Goal: Task Accomplishment & Management: Manage account settings

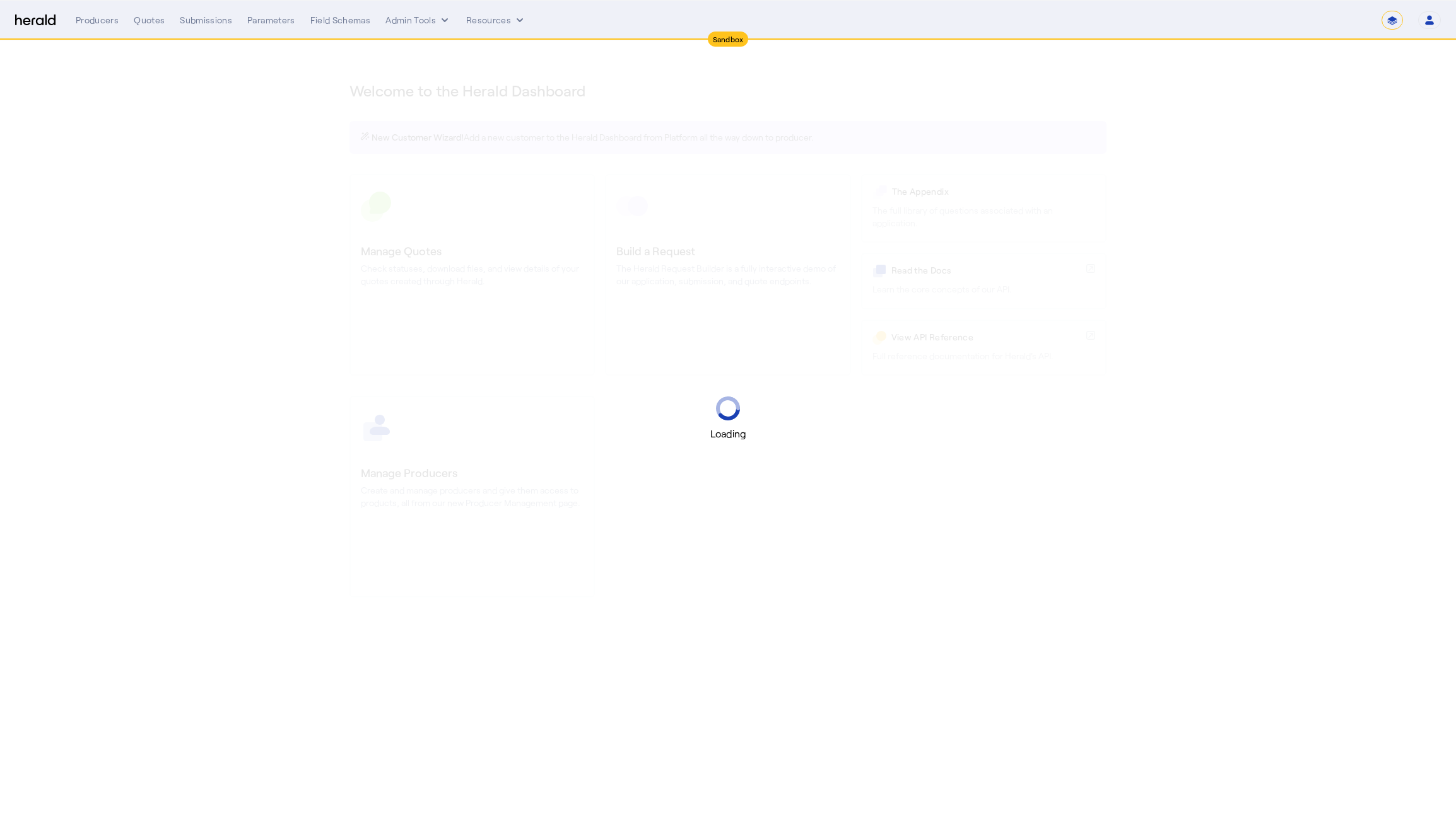
select select "*******"
select select "pfm_2v8p_herald_api"
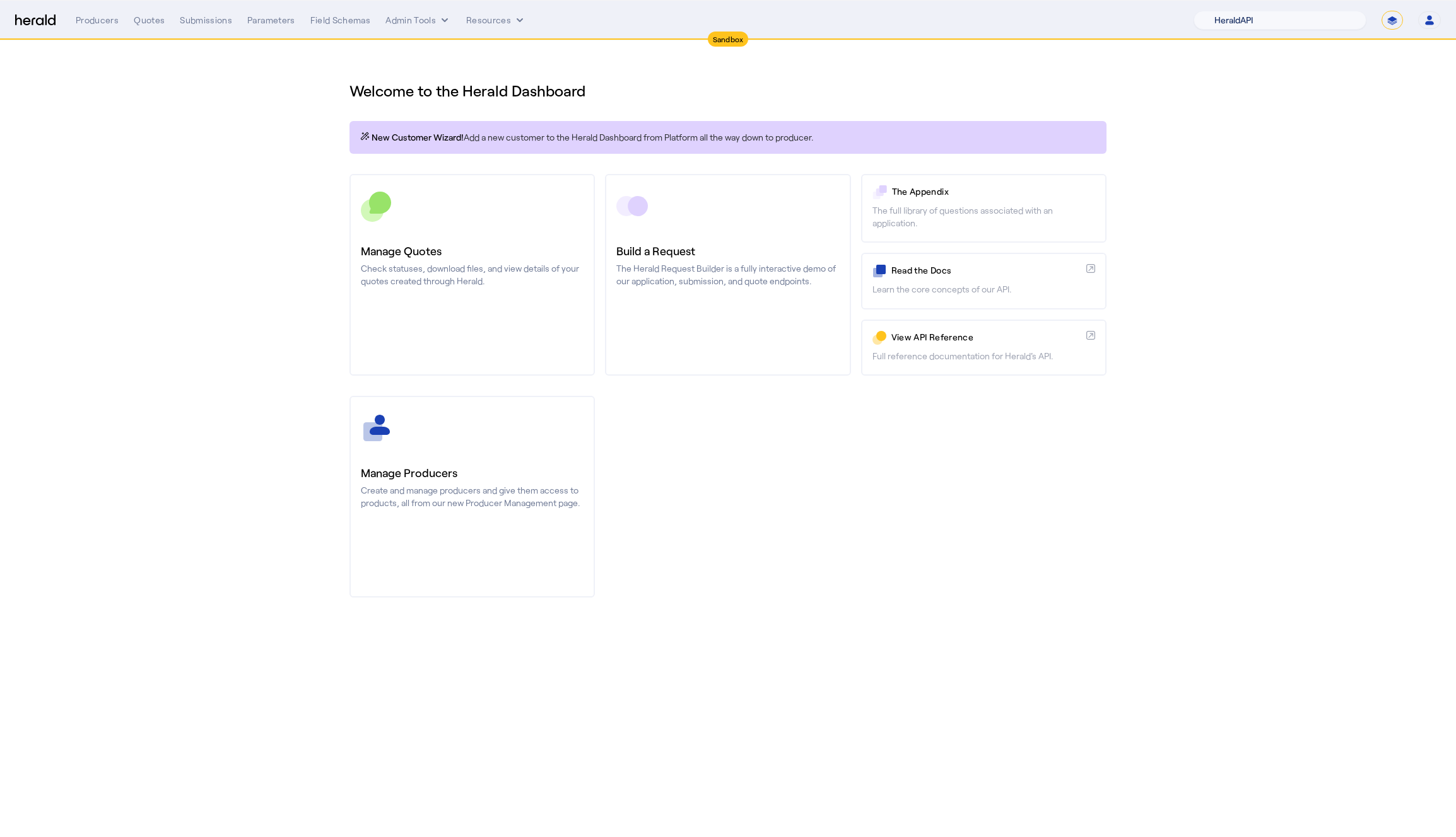
click at [1277, 24] on select "1Fort Acrisure Acturis Affinity Advisors Affinity Risk Agentero AmWins Anzen Ao…" at bounding box center [1280, 20] width 173 height 19
click at [1389, 17] on select "**********" at bounding box center [1392, 20] width 21 height 19
select select "**********"
click at [1381, 11] on select "**********" at bounding box center [1392, 20] width 21 height 19
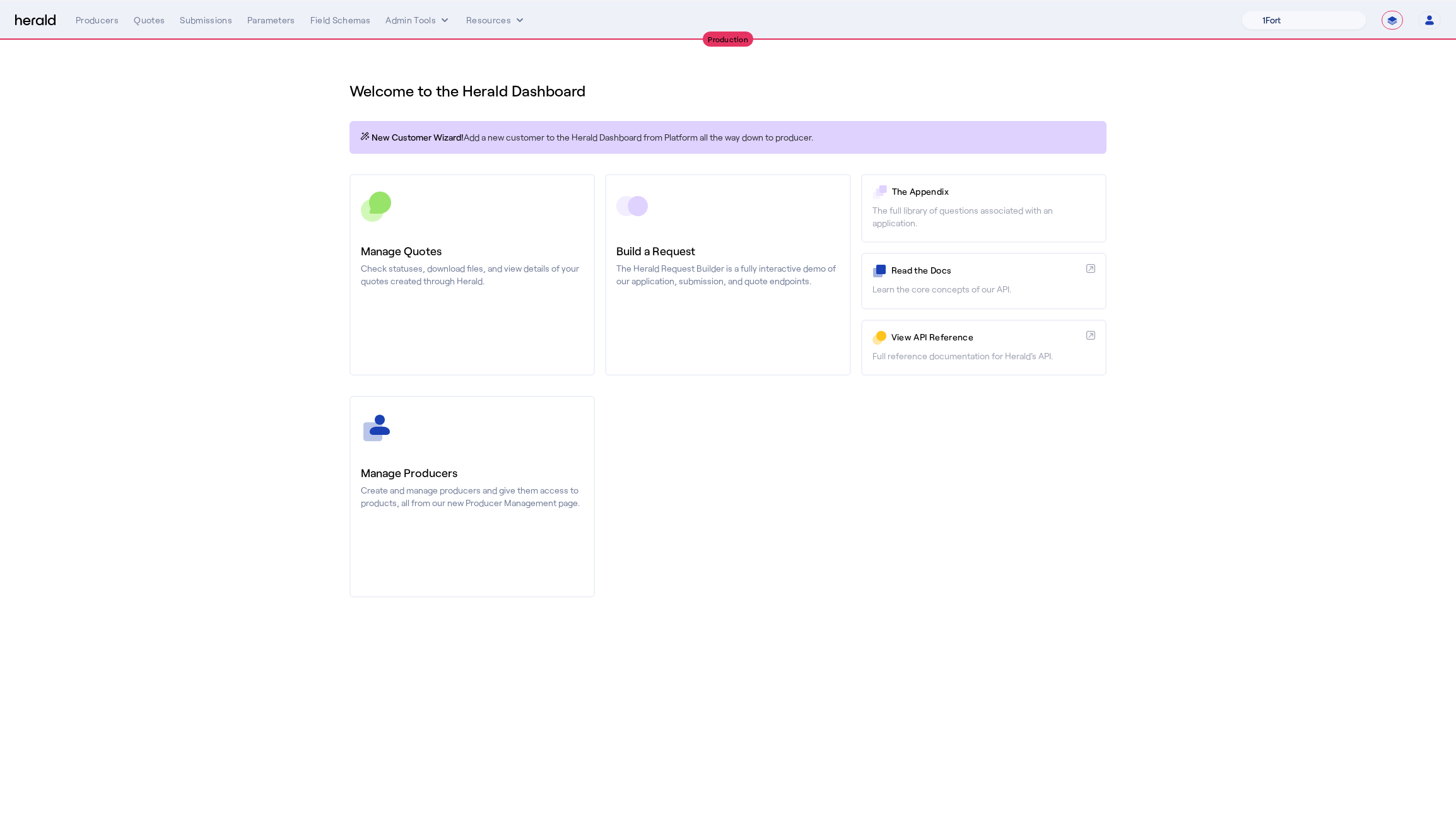
click at [1302, 17] on select "1Fort Affinity Risk [PERSON_NAME] [PERSON_NAME] CRC Campus Coverage Citadel Fif…" at bounding box center [1303, 20] width 125 height 19
click at [1241, 11] on select "1Fort Affinity Risk [PERSON_NAME] [PERSON_NAME] CRC Campus Coverage Citadel Fif…" at bounding box center [1303, 20] width 125 height 19
click at [192, 22] on div "Submissions" at bounding box center [206, 20] width 53 height 12
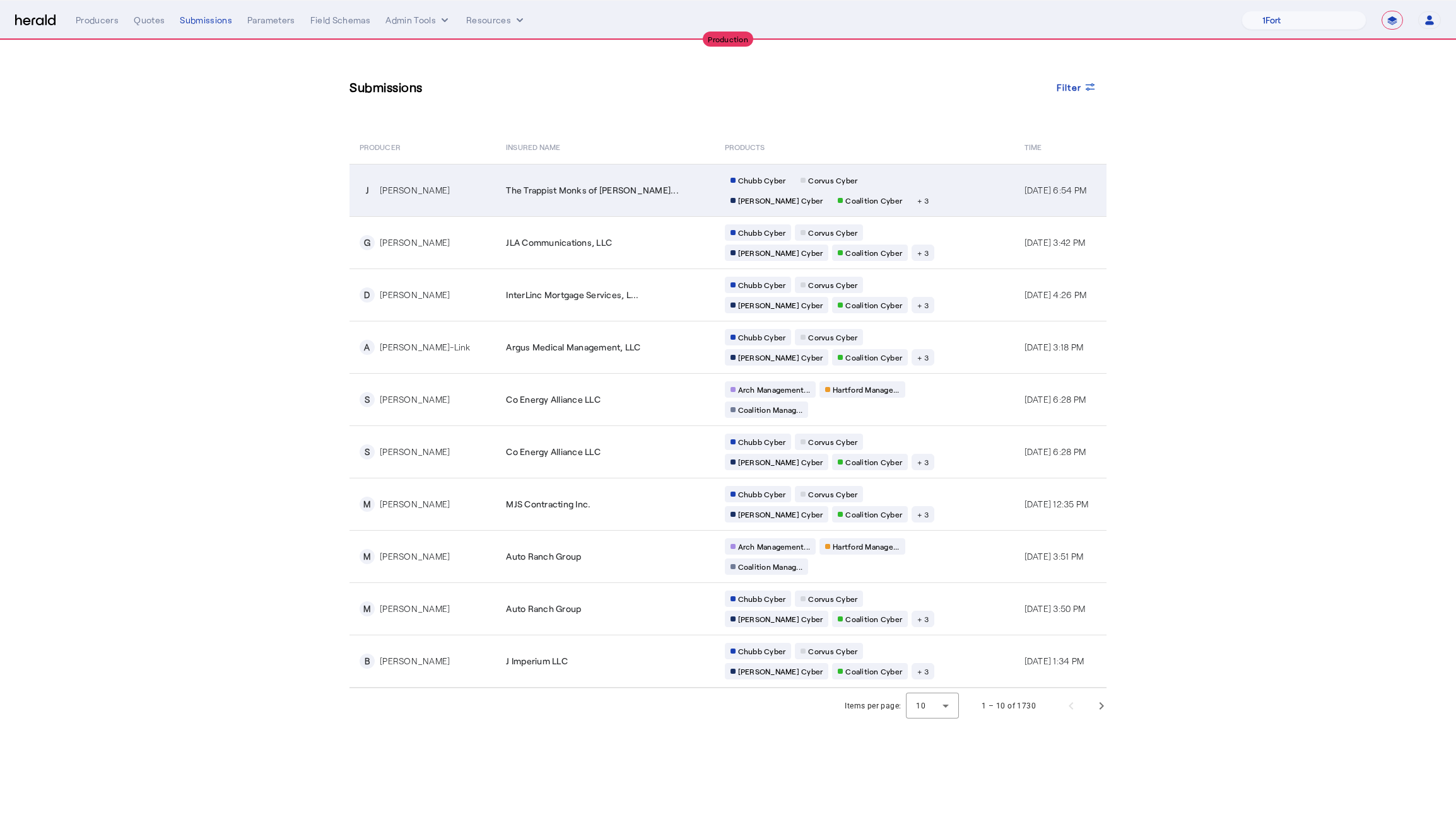
click at [656, 191] on div "The Trappist Monks of Guadalup..." at bounding box center [606, 190] width 203 height 12
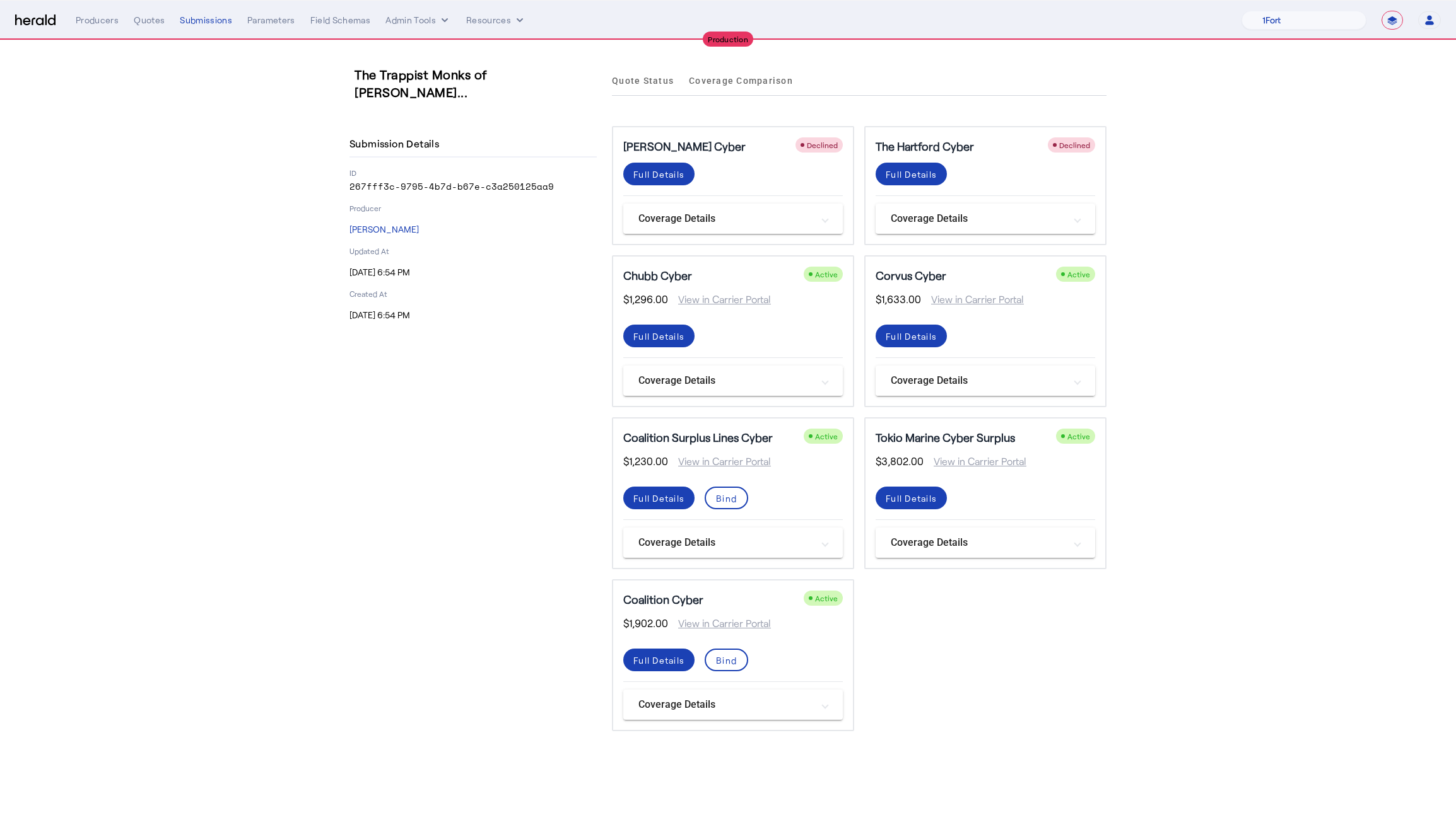
click at [932, 376] on mat-panel-title "Coverage Details" at bounding box center [978, 380] width 174 height 15
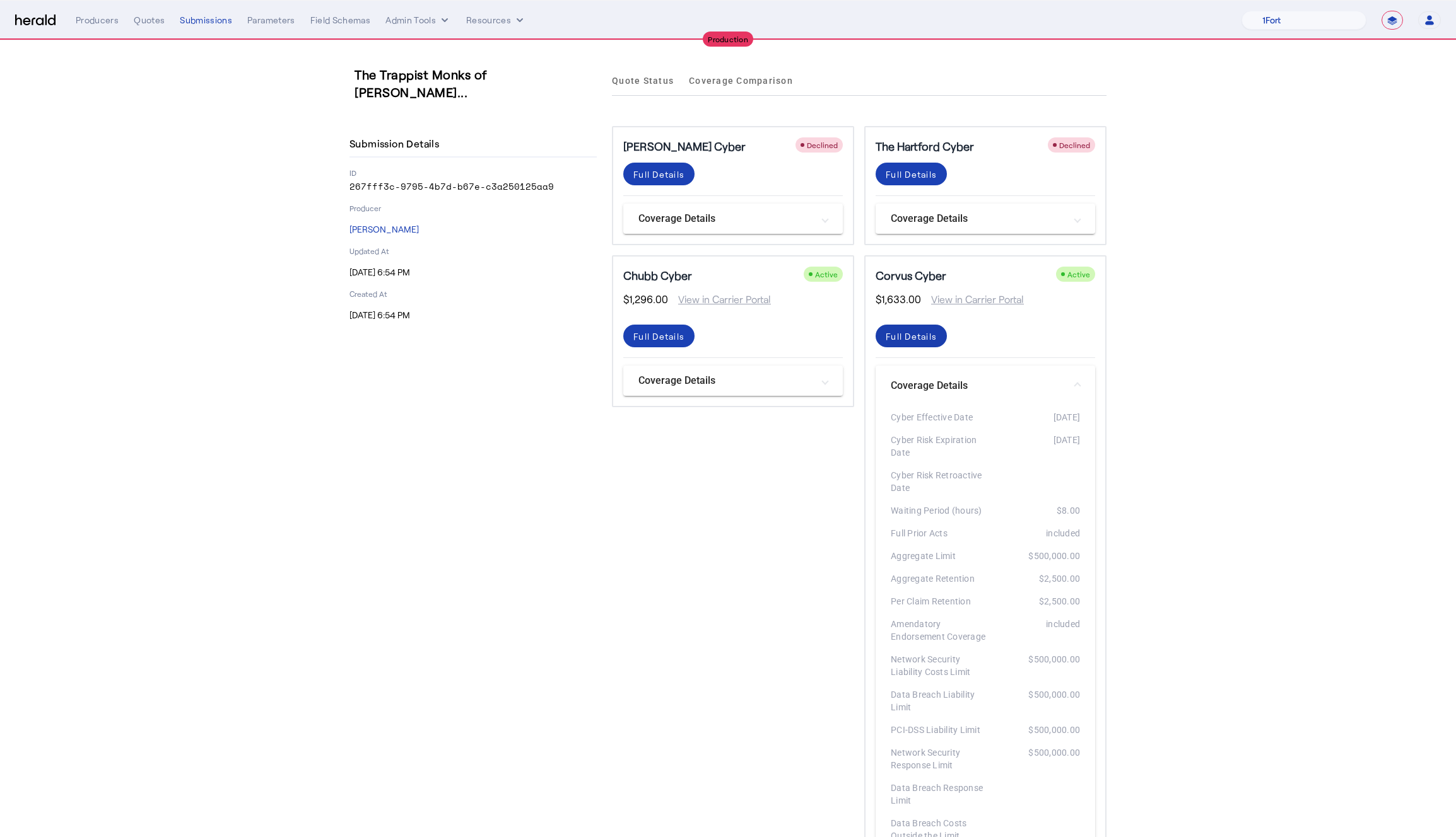
click at [694, 190] on span at bounding box center [658, 174] width 71 height 30
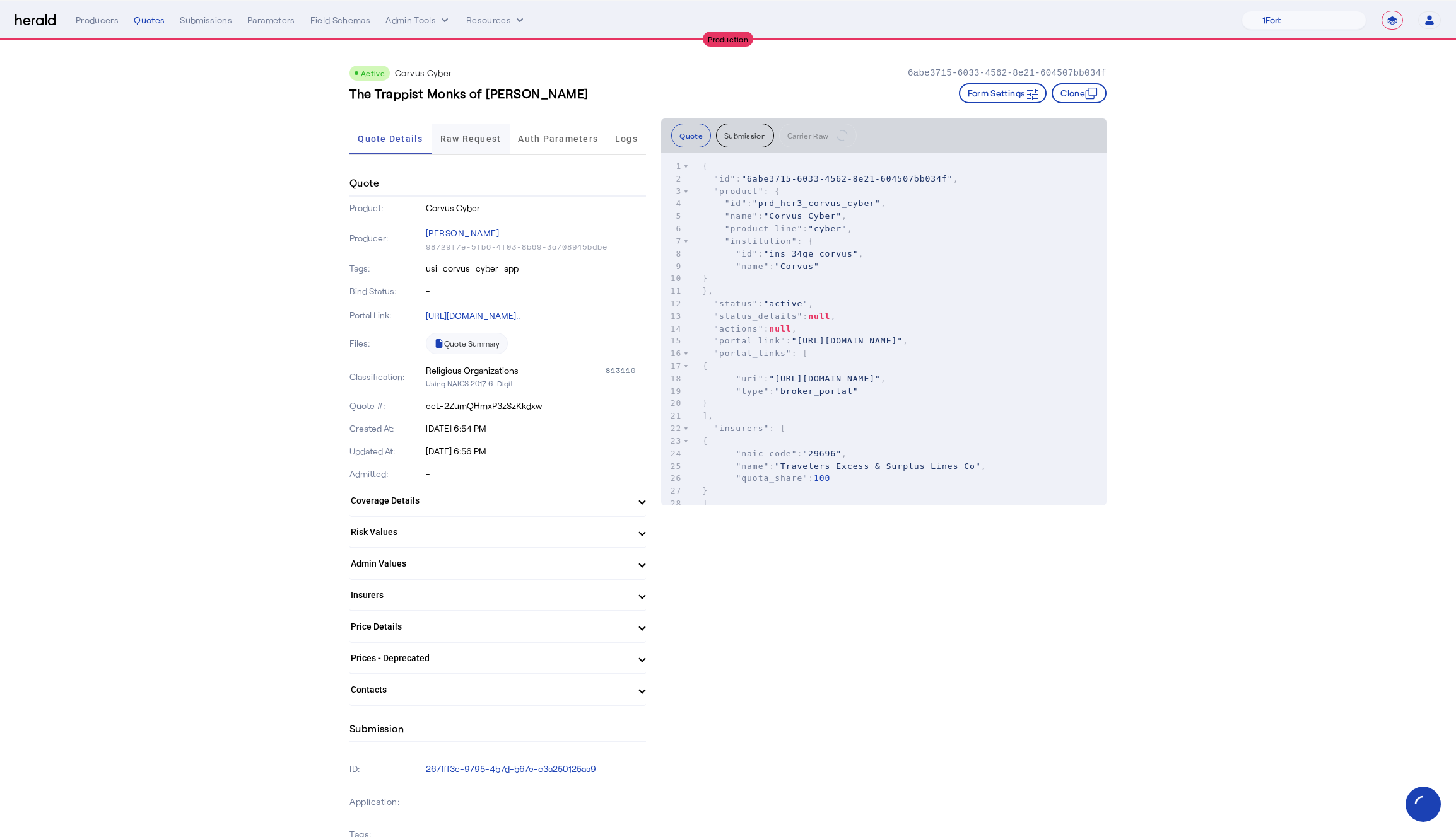
click at [453, 145] on span "Raw Request" at bounding box center [471, 139] width 61 height 30
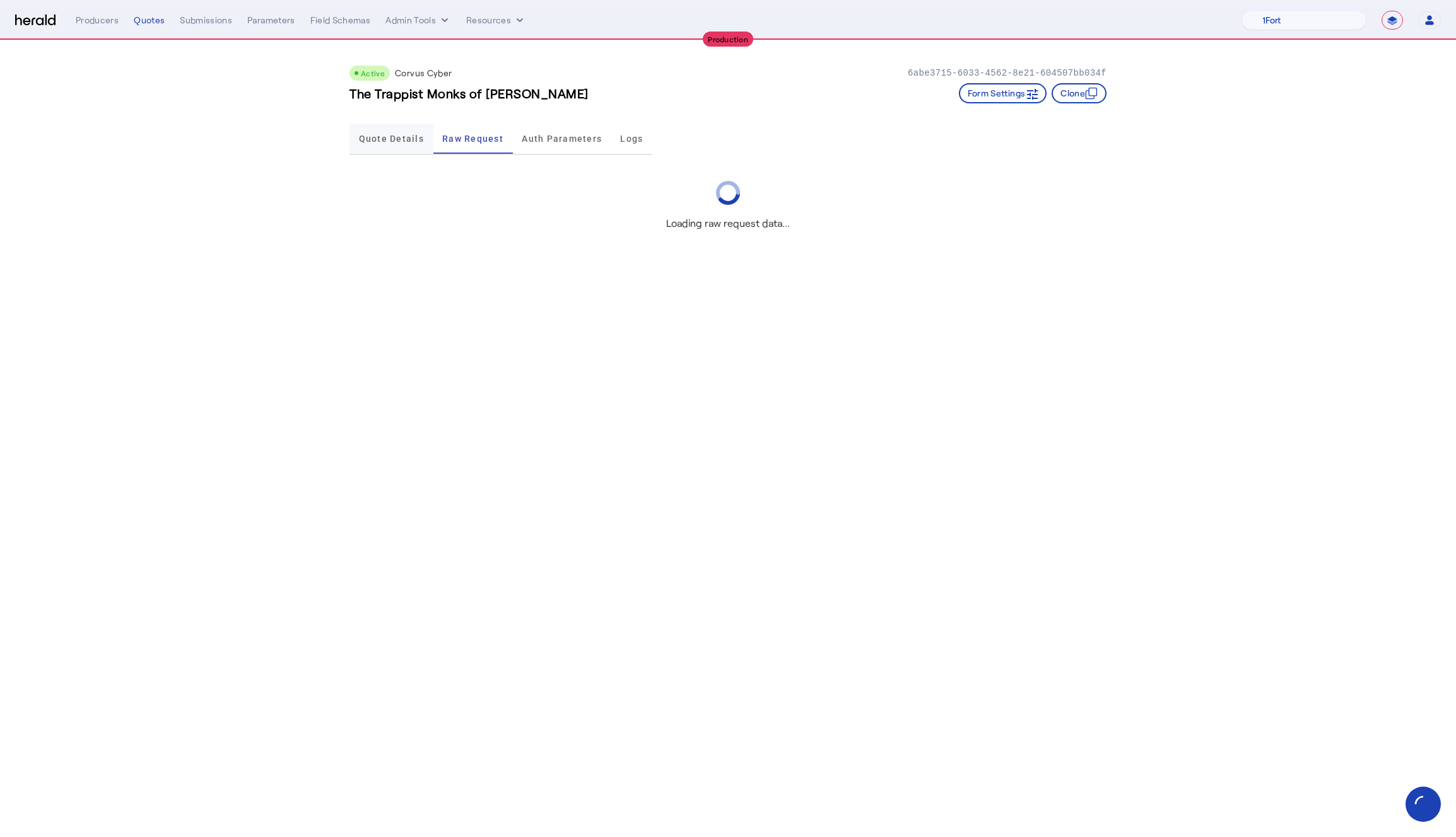
click at [382, 142] on span "Quote Details" at bounding box center [391, 139] width 65 height 9
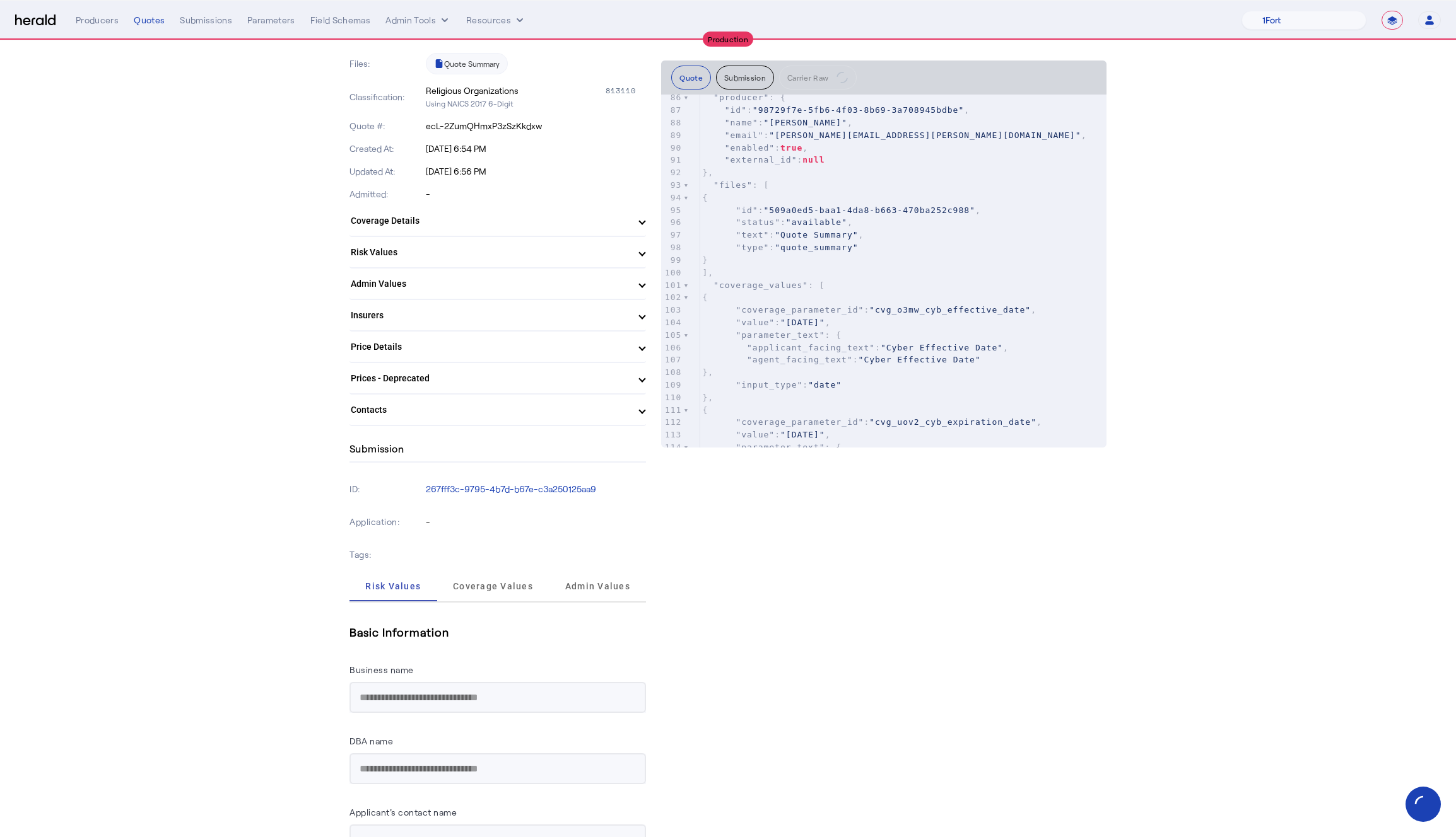
scroll to position [117, 0]
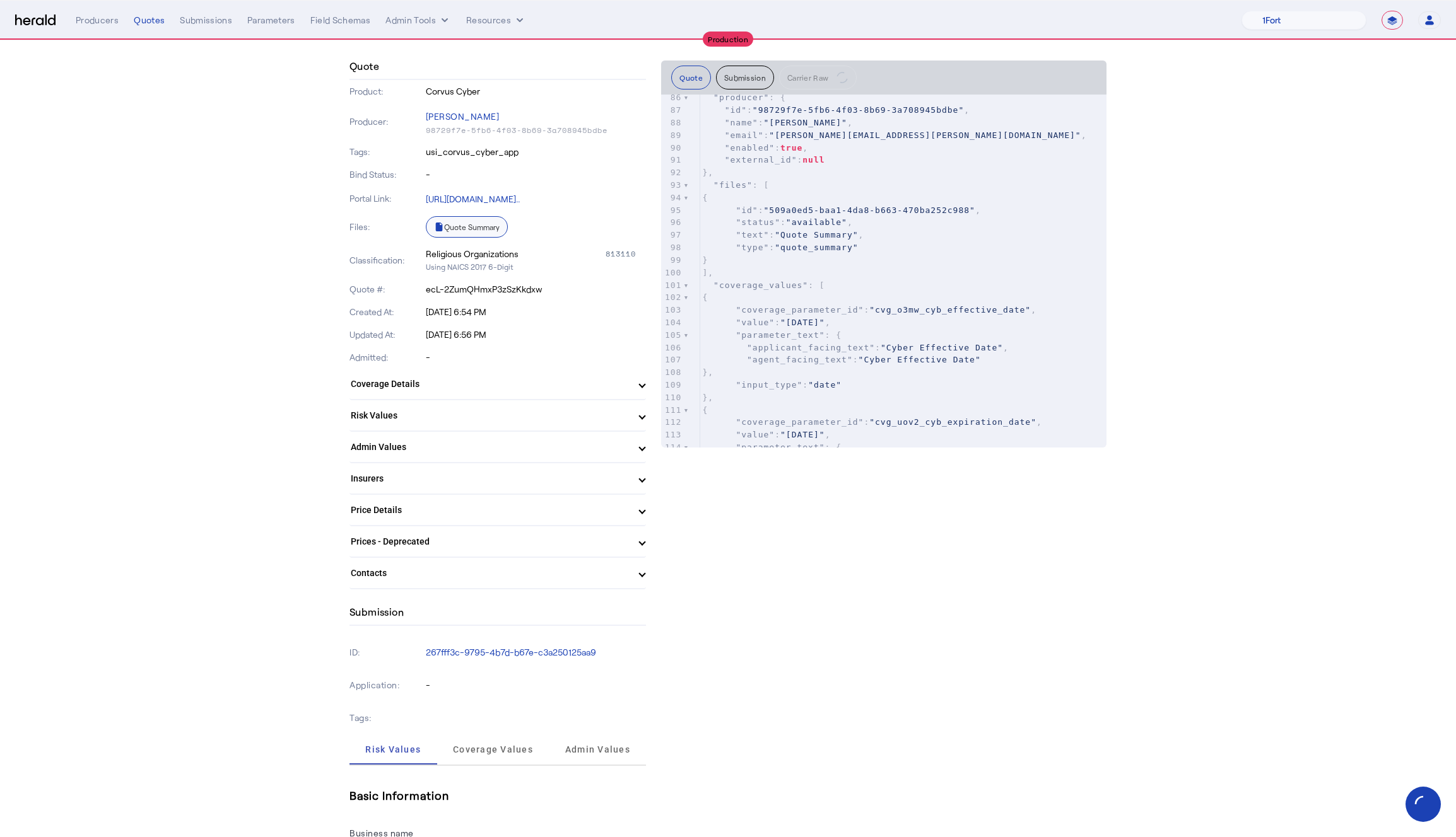
click at [452, 229] on link "Quote Summary" at bounding box center [466, 227] width 82 height 21
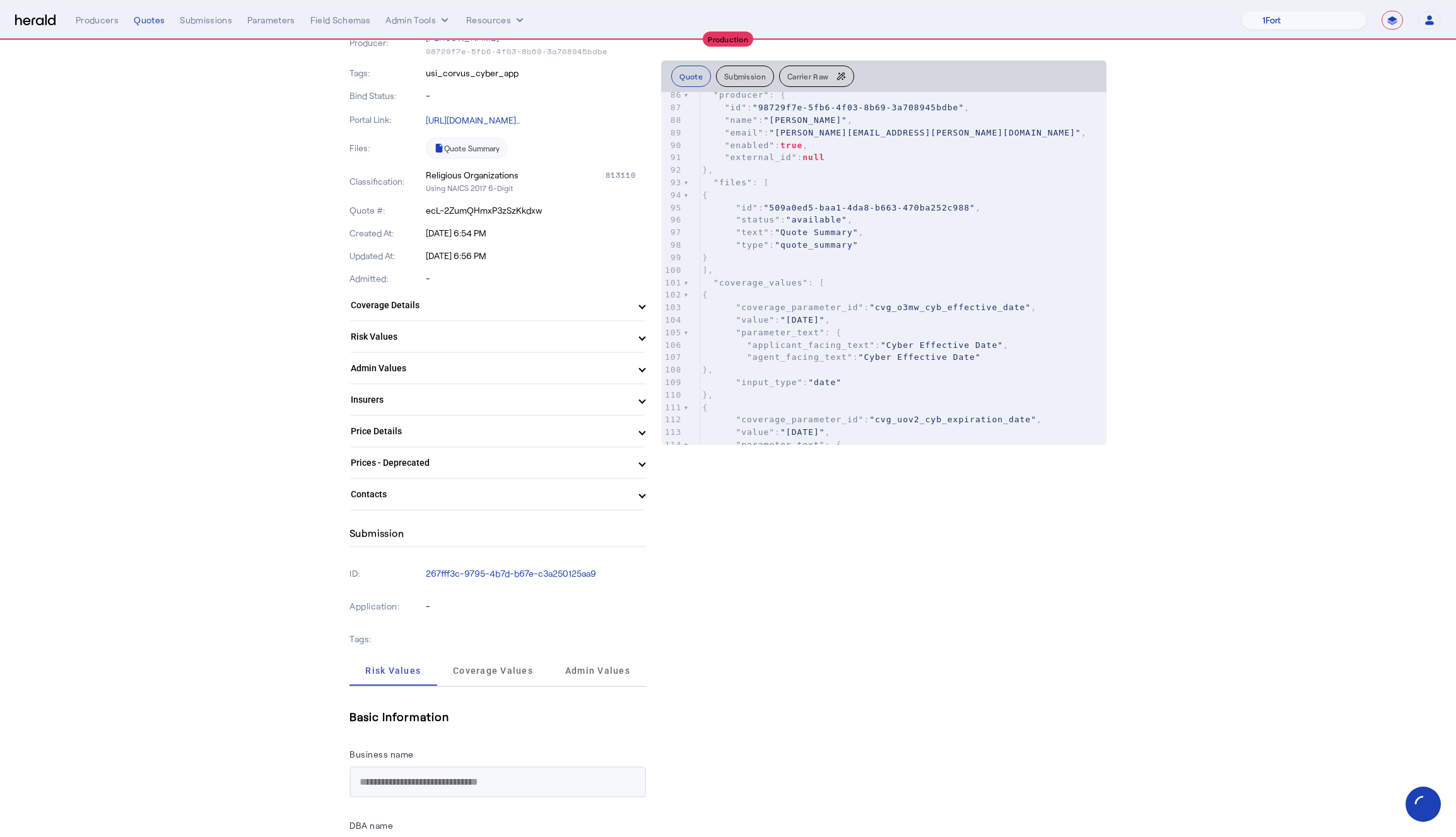
scroll to position [153, 0]
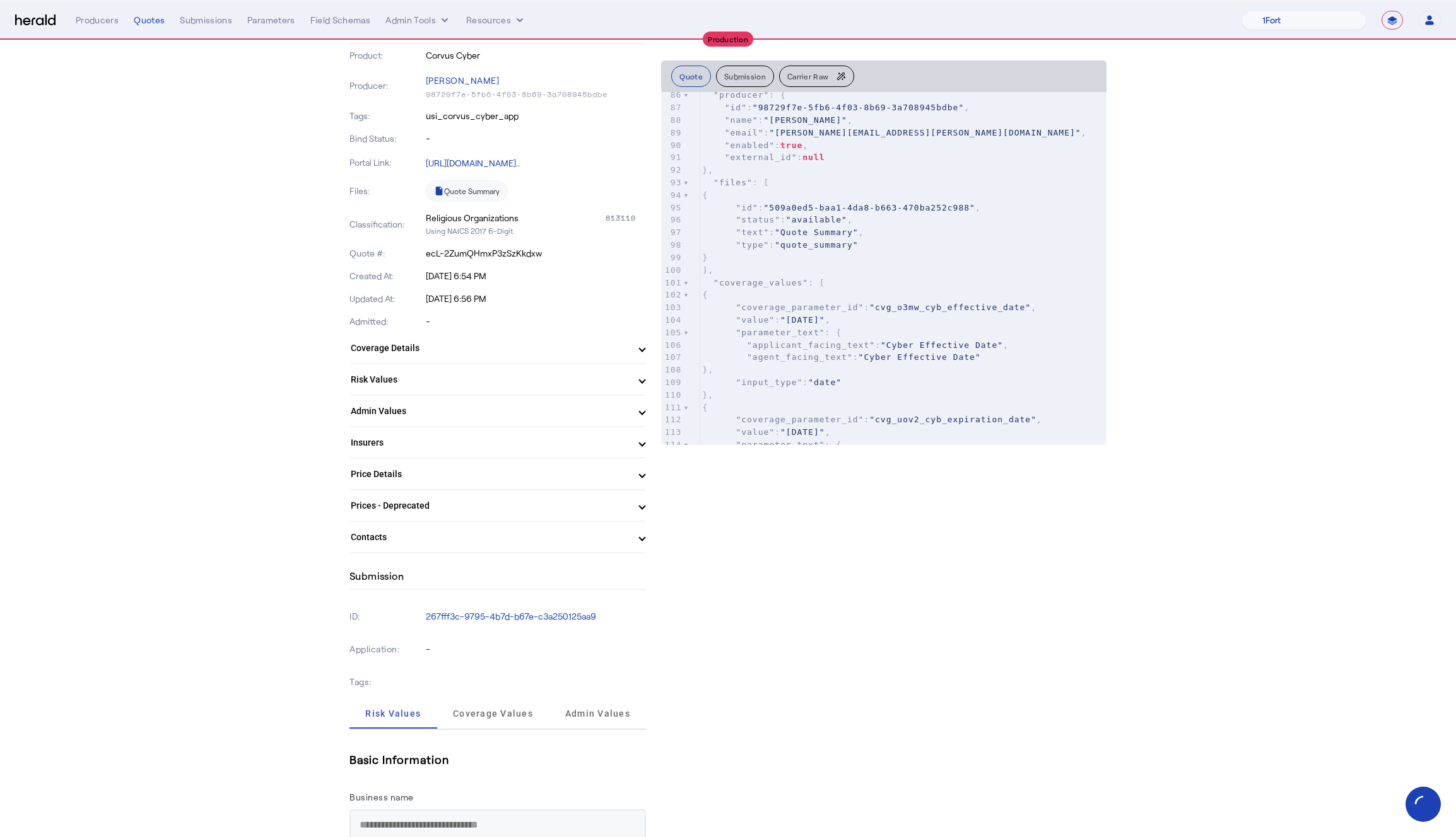
click at [405, 383] on mat-panel-title "Risk Values" at bounding box center [491, 379] width 279 height 13
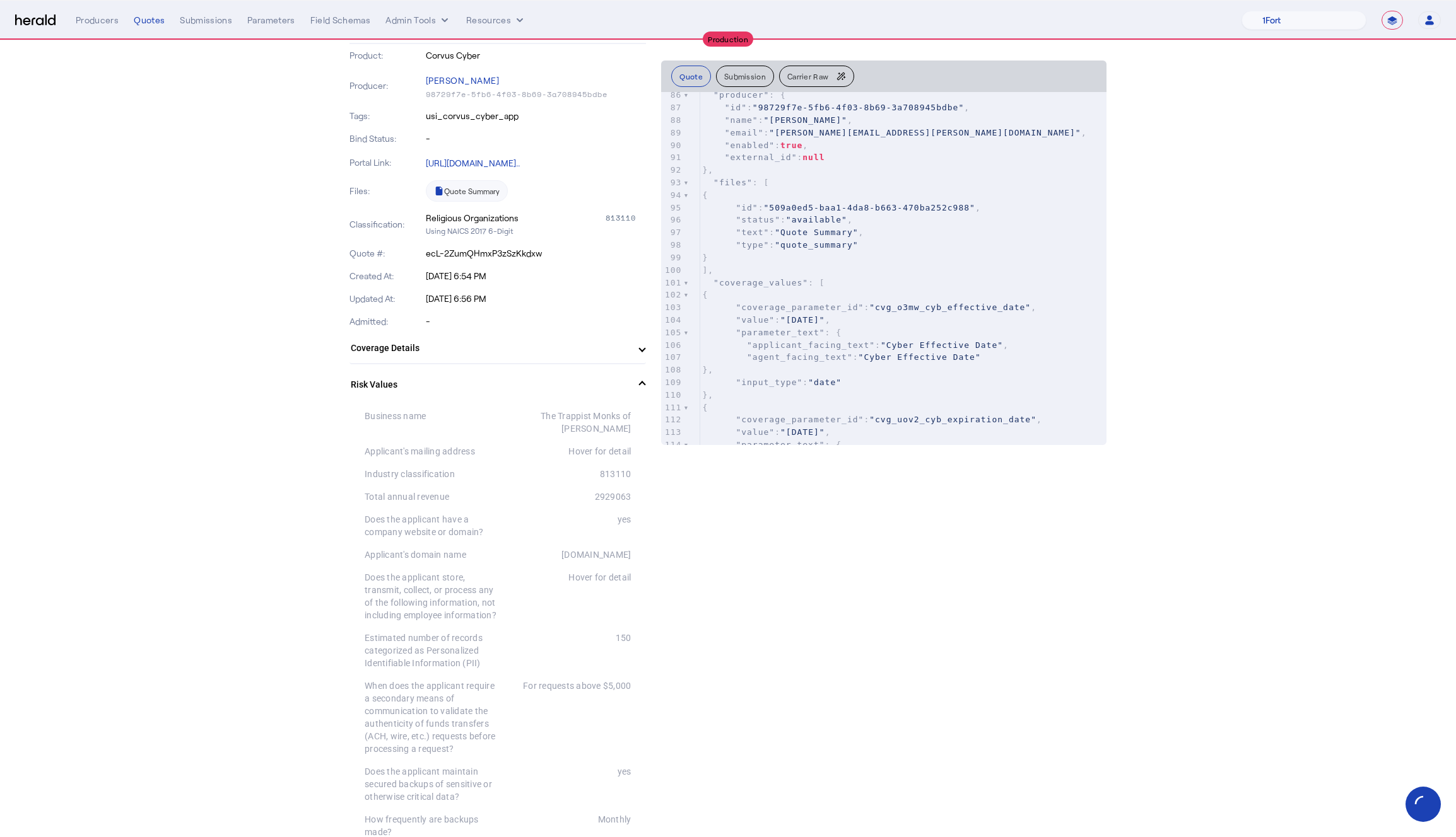
click at [389, 376] on mat-expansion-panel-header "Risk Values" at bounding box center [498, 384] width 297 height 40
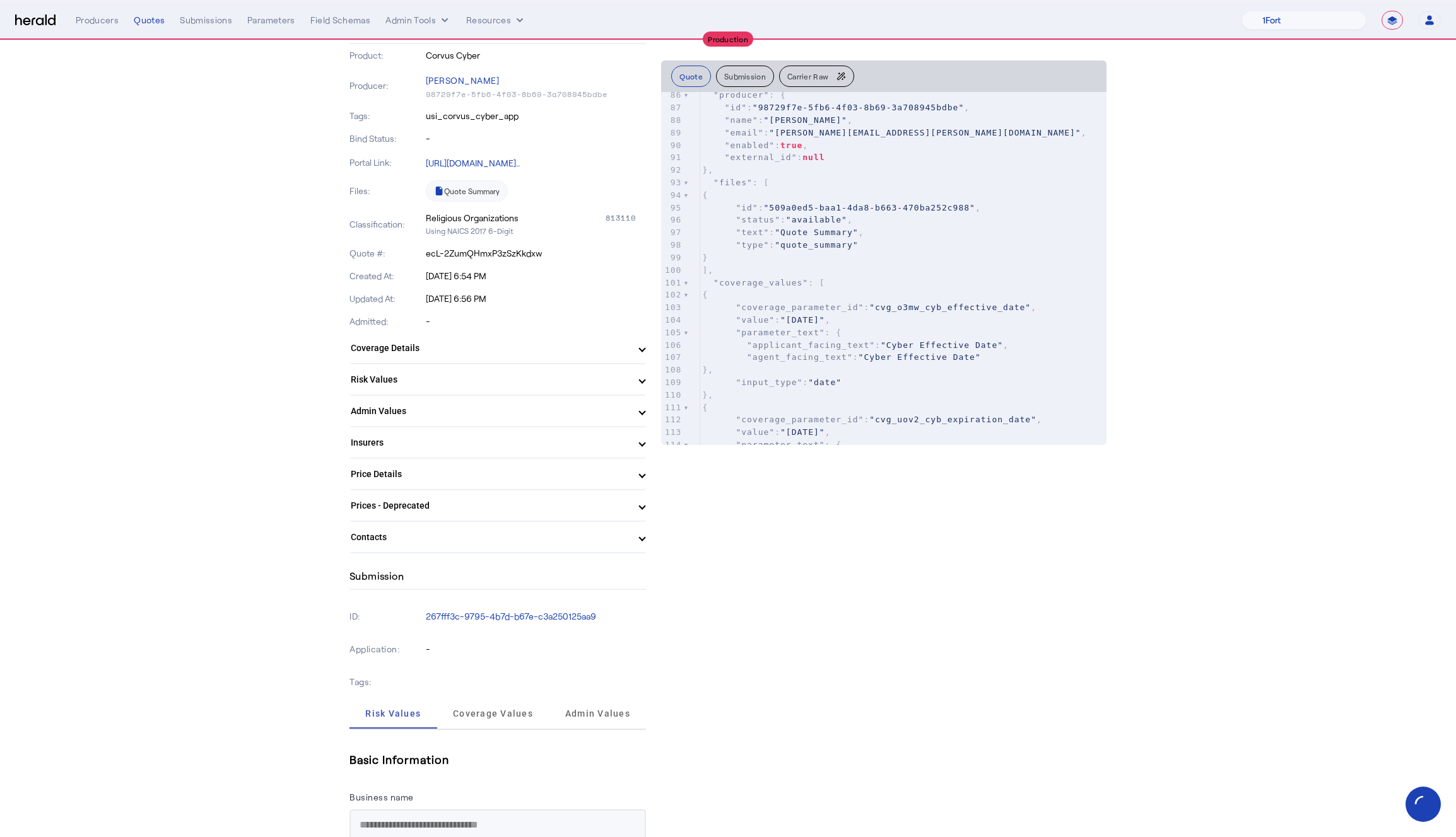
click at [391, 355] on mat-expansion-panel-header "Coverage Details" at bounding box center [498, 347] width 297 height 30
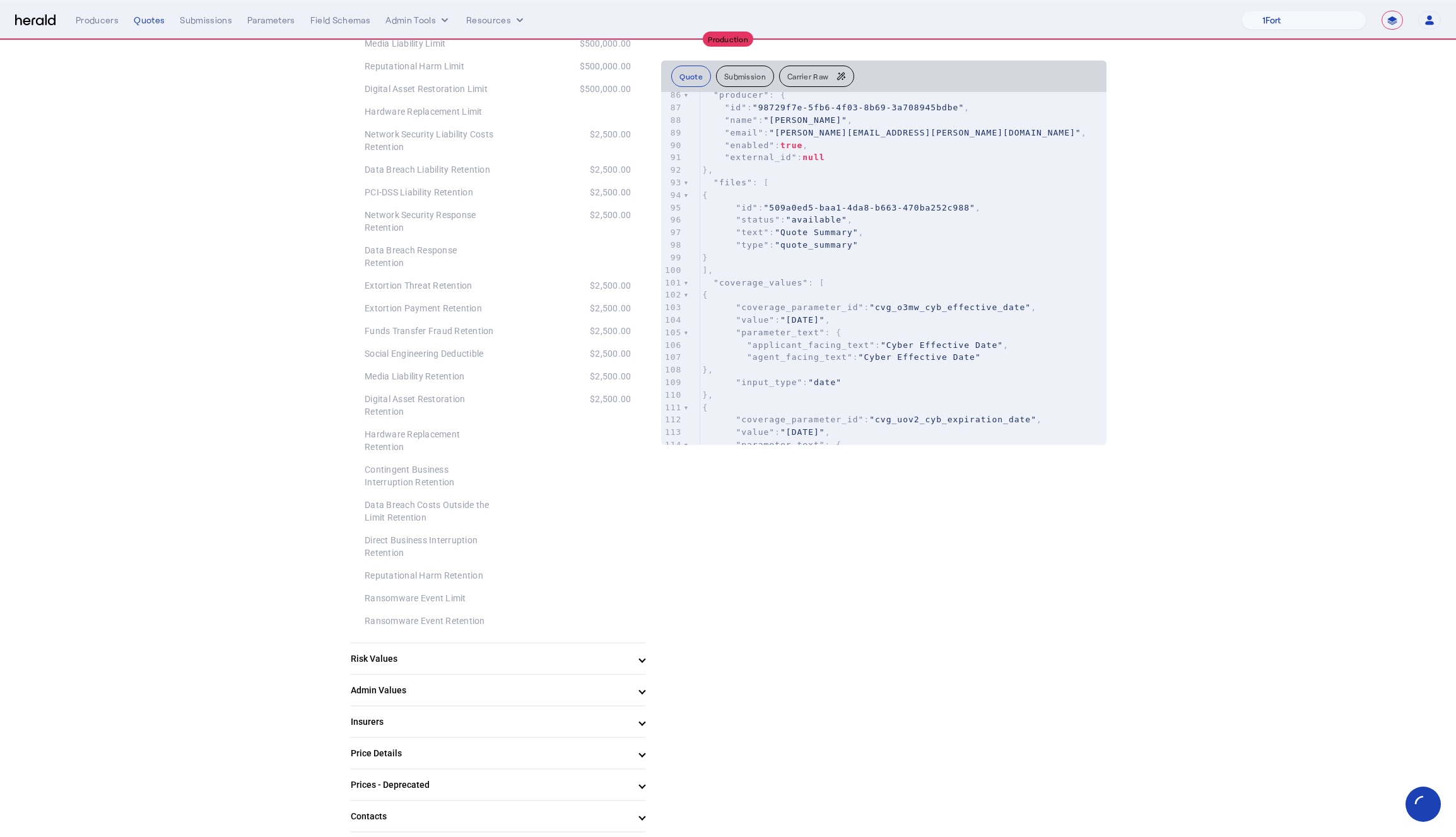
scroll to position [1299, 0]
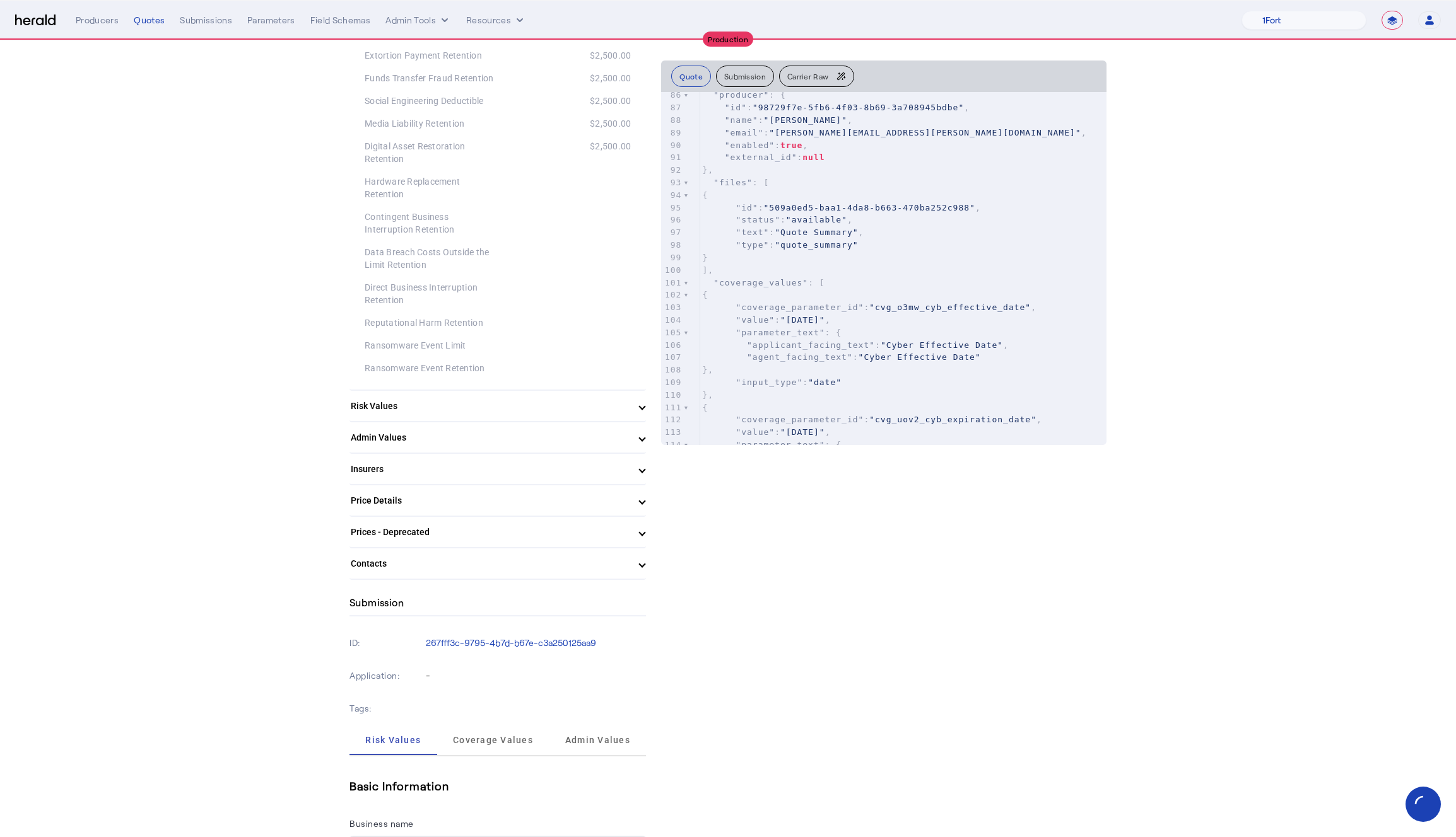
drag, startPoint x: 367, startPoint y: 124, endPoint x: 638, endPoint y: 154, distance: 272.7
copy div "Cyber Effective Date 2025-09-20 Cyber Risk Expiration Date 2026-09-20 Cyber Ris…"
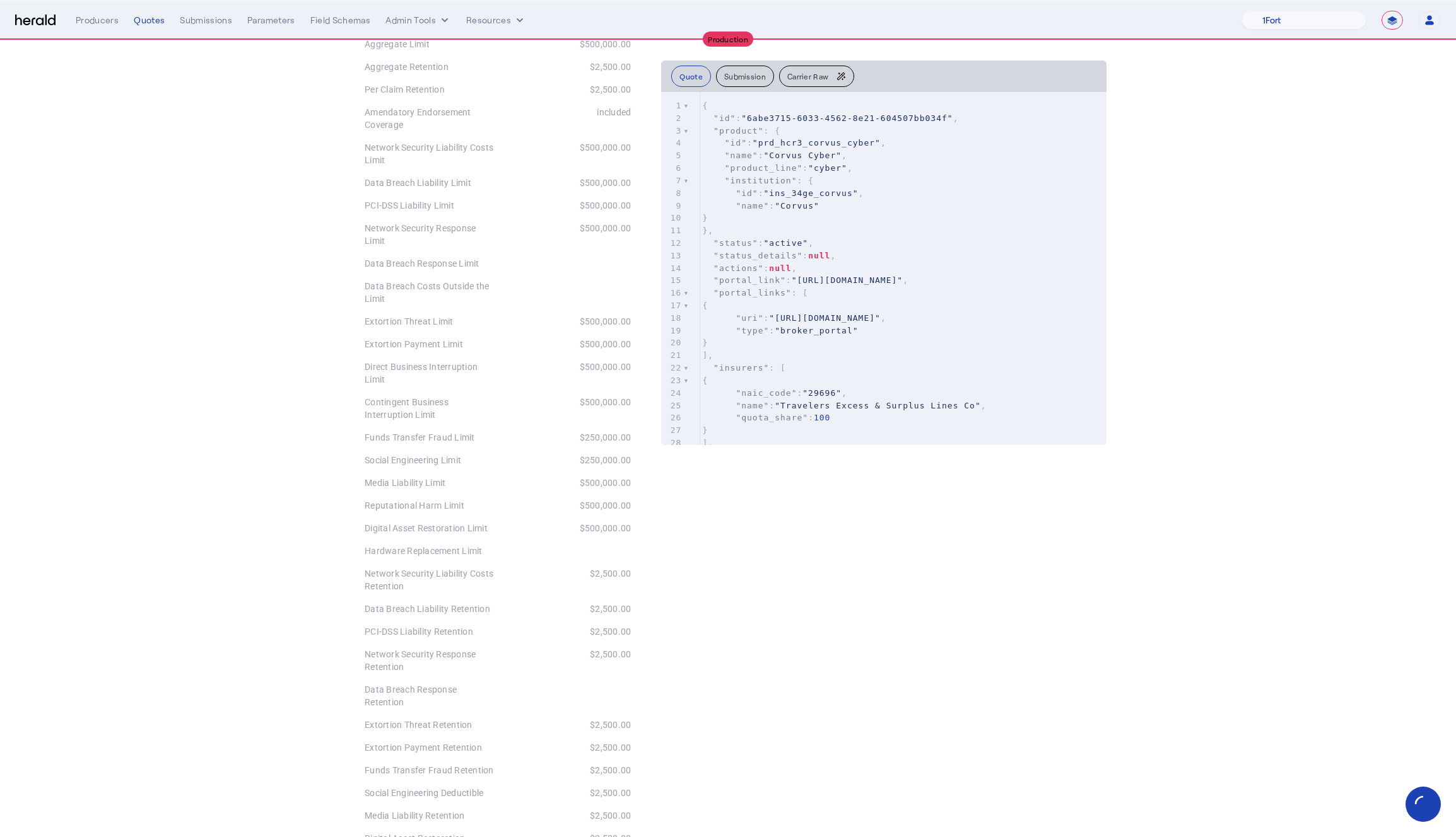
scroll to position [0, 0]
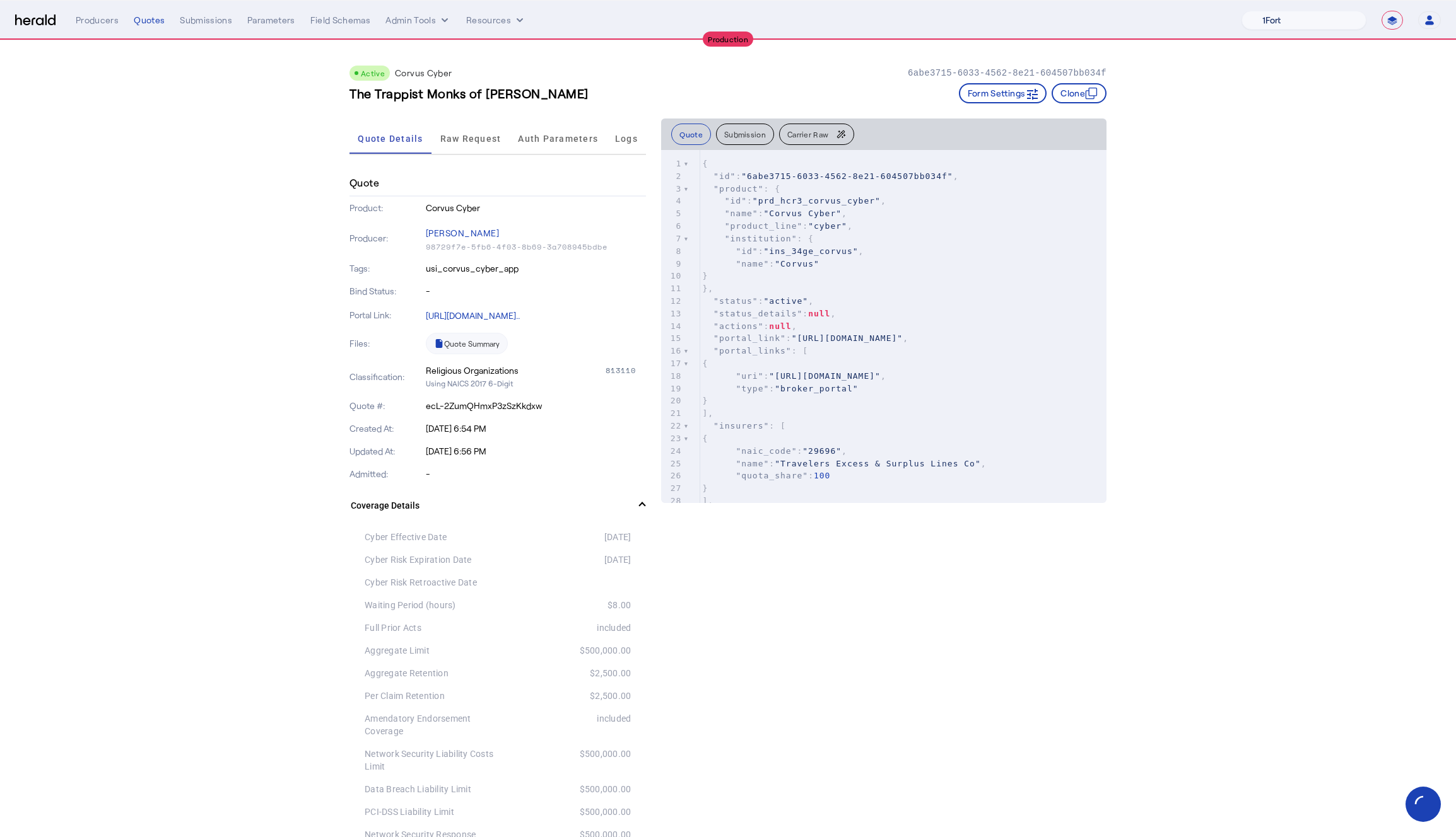
click at [1266, 14] on select "1Fort Affinity Risk [PERSON_NAME] [PERSON_NAME] CRC Campus Coverage Citadel Fif…" at bounding box center [1303, 20] width 125 height 19
select select "pfm_xpt3_xptspecialty"
click at [1241, 11] on select "1Fort Affinity Risk [PERSON_NAME] [PERSON_NAME] CRC Campus Coverage Citadel Fif…" at bounding box center [1303, 20] width 125 height 19
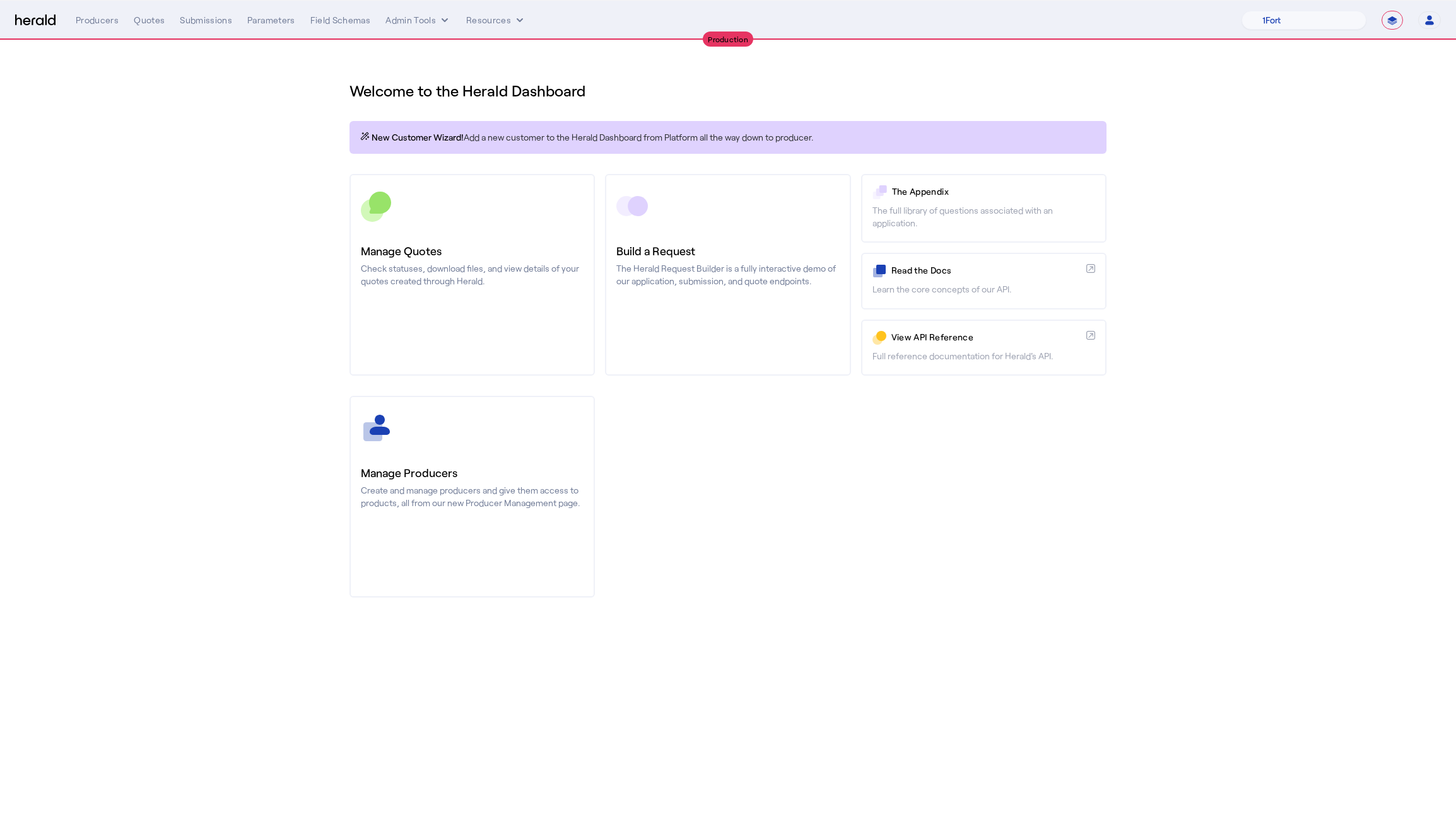
click at [265, 291] on section "Welcome to the Herald Dashboard New Customer Wizard! Add a new customer to the …" at bounding box center [728, 332] width 1456 height 583
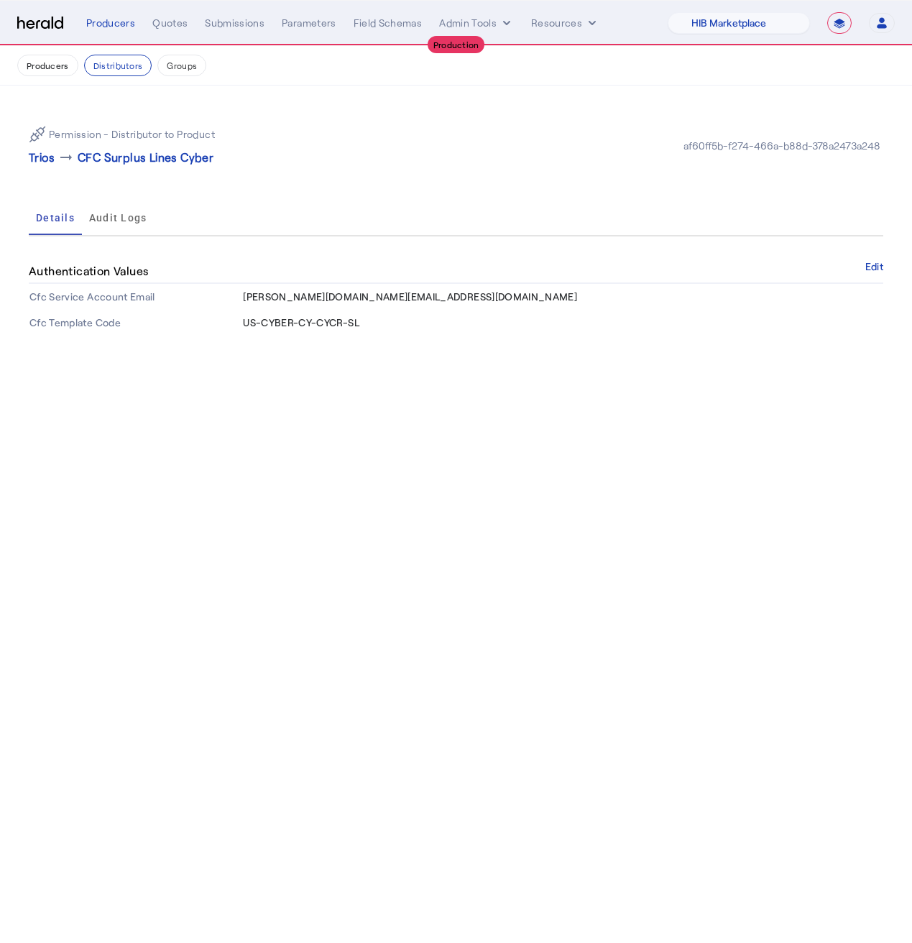
select select "pfm_a9p2_hib_marketplace"
click at [724, 32] on select "1Fort Affinity Risk [PERSON_NAME] [PERSON_NAME] CRC Campus Coverage Citadel Fif…" at bounding box center [739, 23] width 142 height 22
click at [835, 28] on select "**********" at bounding box center [839, 23] width 24 height 22
click at [880, 23] on icon "button" at bounding box center [881, 23] width 13 height 13
click at [750, 62] on div at bounding box center [456, 471] width 912 height 943
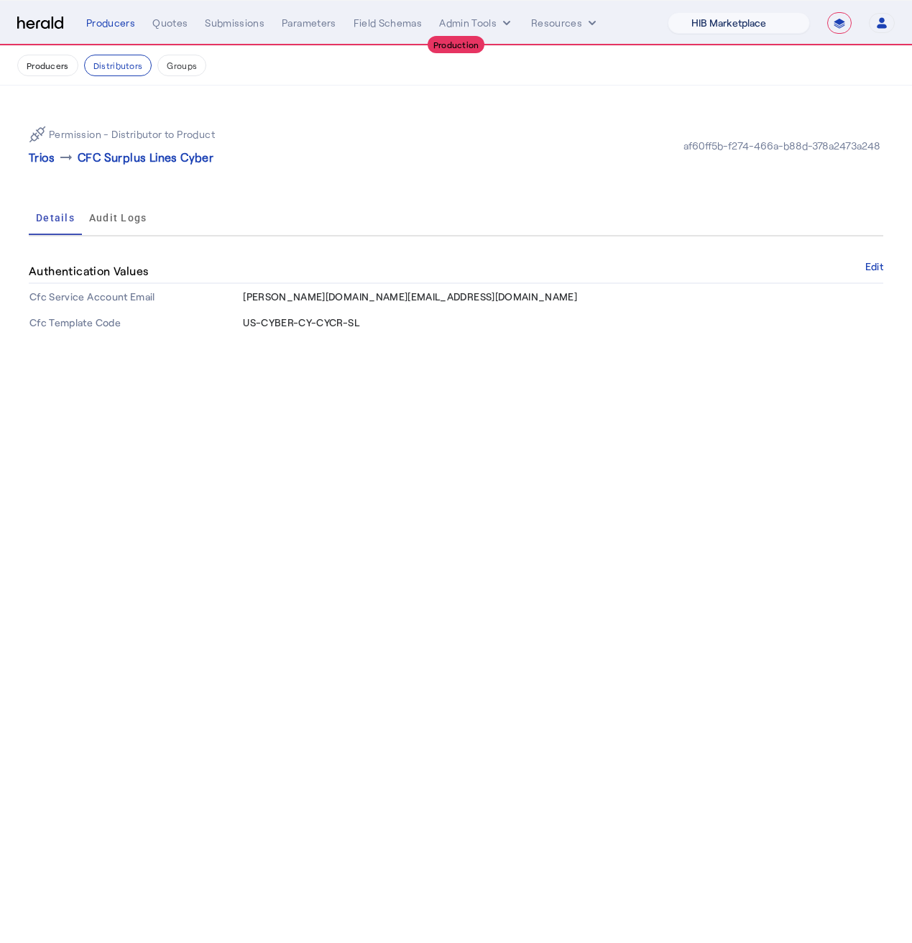
click at [749, 31] on select "1Fort Affinity Risk [PERSON_NAME] [PERSON_NAME] CRC Campus Coverage Citadel Fif…" at bounding box center [739, 23] width 142 height 22
click at [839, 33] on select "**********" at bounding box center [839, 23] width 24 height 22
select select "*******"
click at [827, 12] on select "**********" at bounding box center [839, 23] width 24 height 22
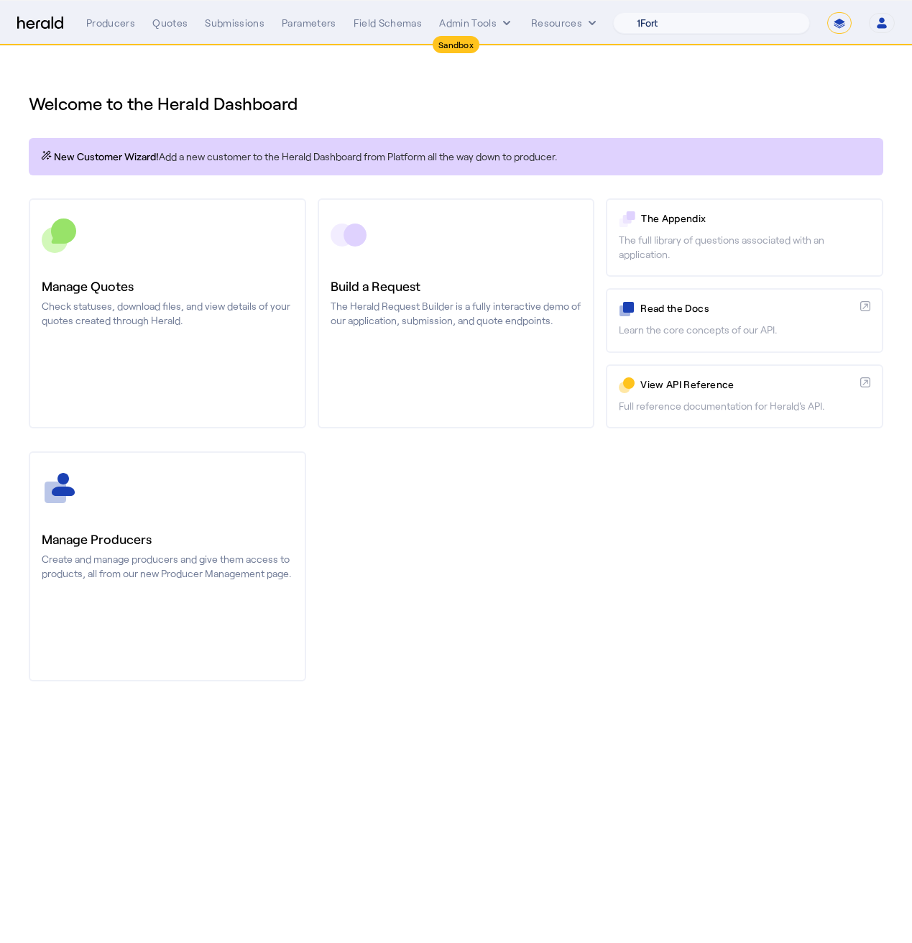
click at [692, 27] on select "1Fort Acrisure Acturis Affinity Advisors Affinity Risk Agentero AmWins Anzen Ao…" at bounding box center [711, 23] width 197 height 22
select select "pfm_129z_babbix"
click at [648, 12] on select "1Fort Acrisure Acturis Affinity Advisors Affinity Risk Agentero AmWins Anzen Ao…" at bounding box center [711, 23] width 197 height 22
click at [103, 29] on div "Producers" at bounding box center [110, 23] width 49 height 14
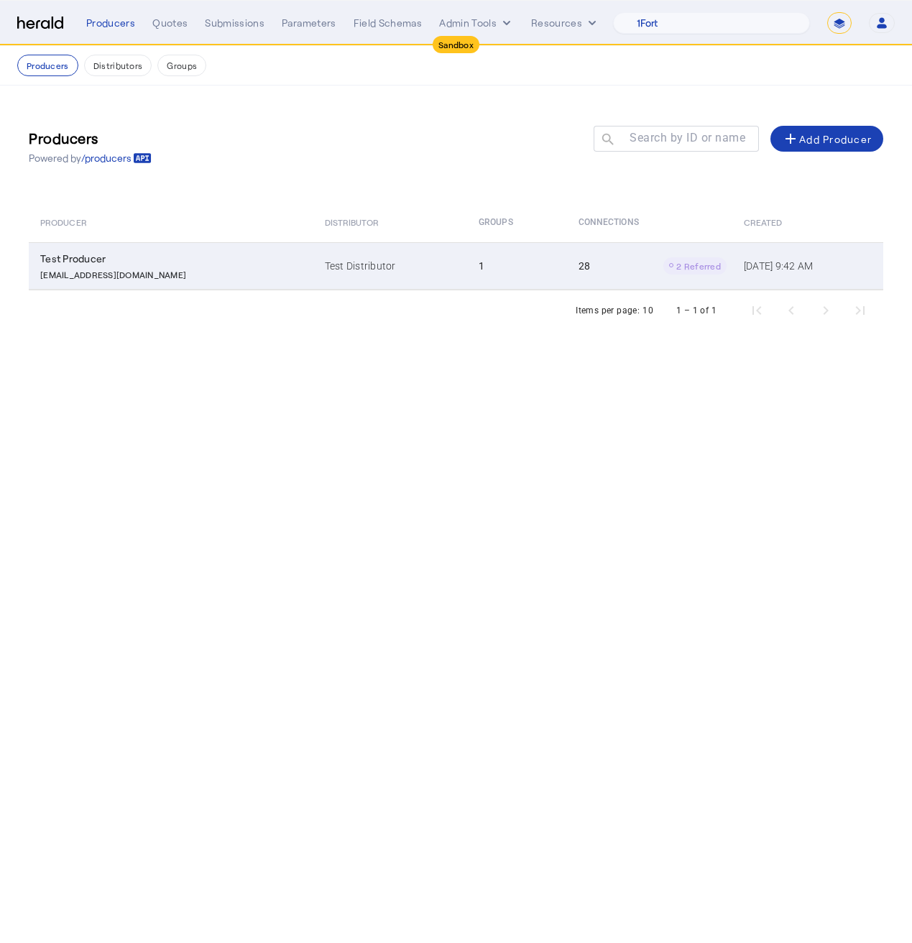
click at [167, 264] on div "Test Producer" at bounding box center [173, 259] width 267 height 14
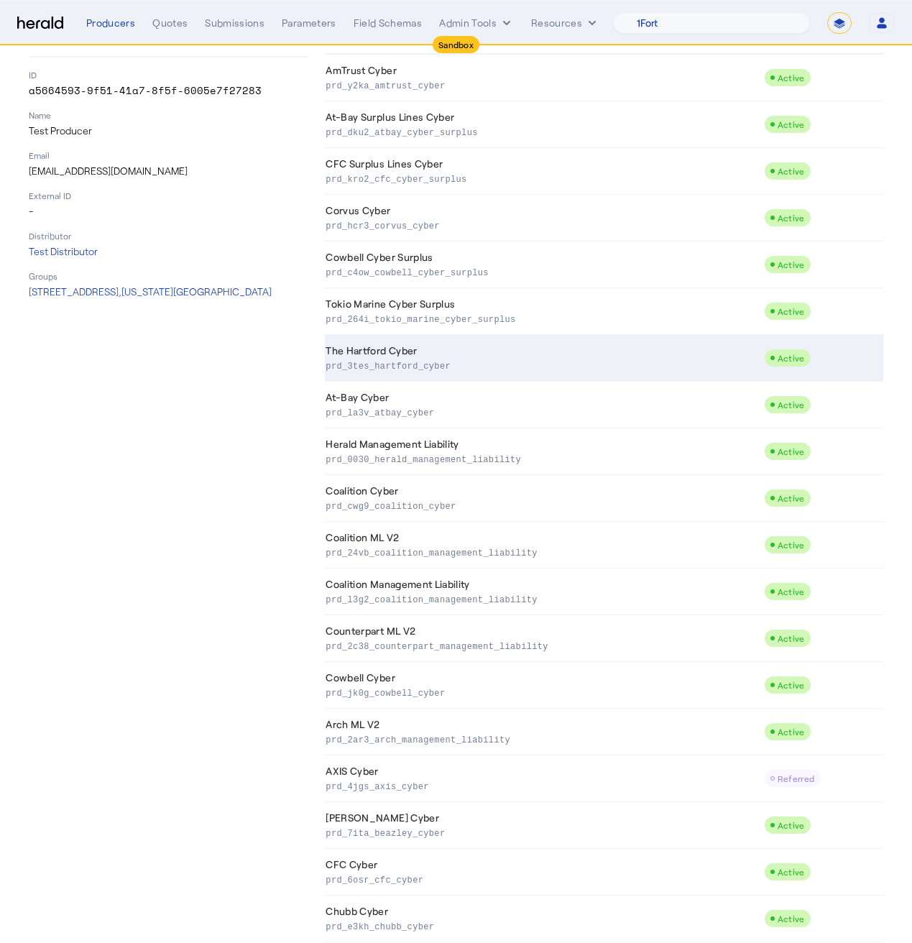
scroll to position [616, 0]
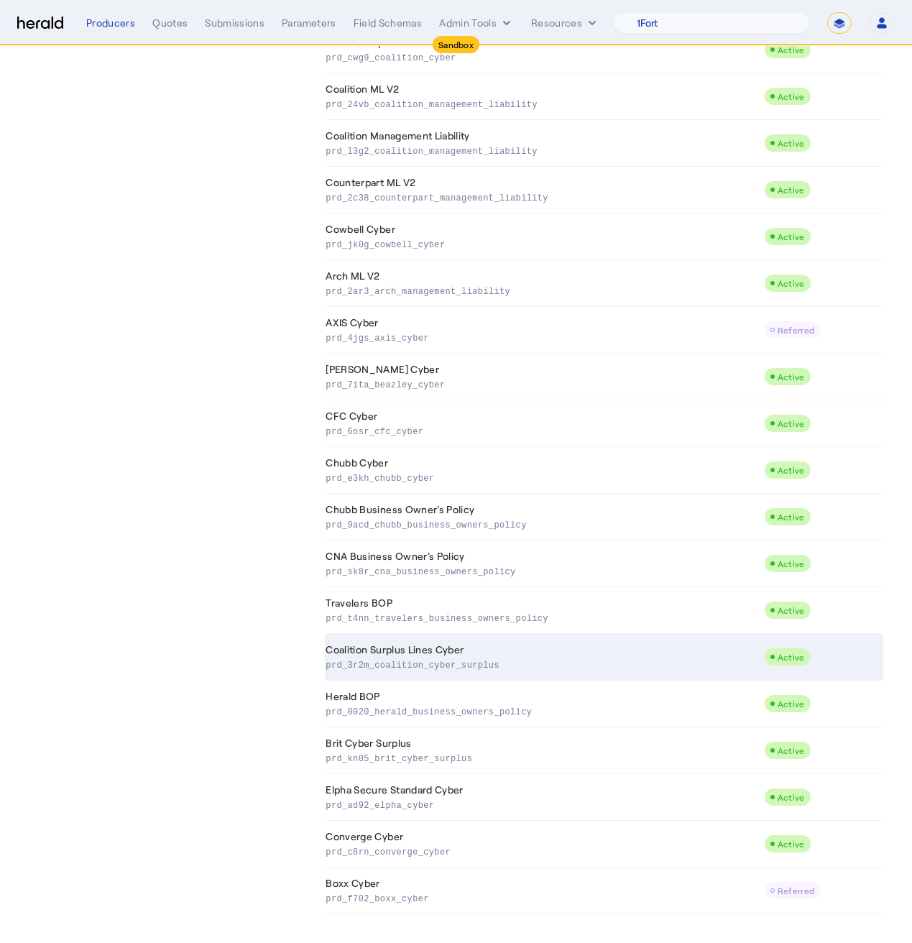
click at [425, 668] on p "prd_3r2m_coalition_cyber_surplus" at bounding box center [542, 664] width 432 height 14
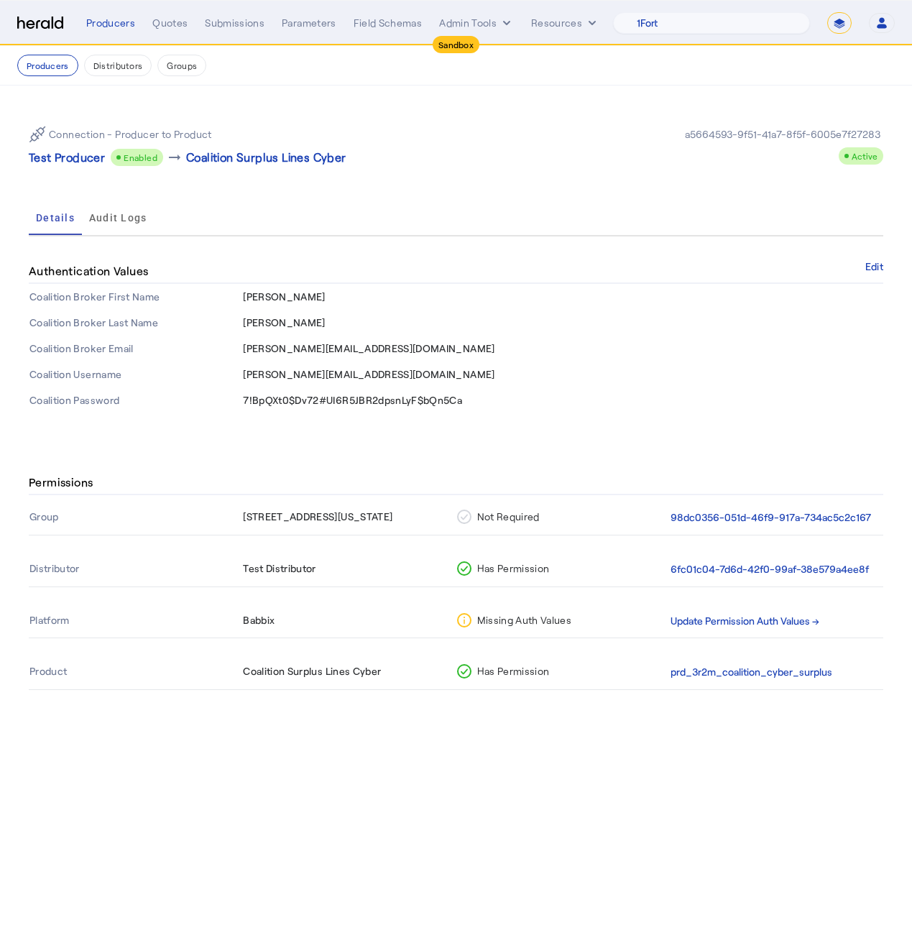
click at [256, 375] on span "[PERSON_NAME][EMAIL_ADDRESS][DOMAIN_NAME]" at bounding box center [369, 374] width 252 height 12
click at [207, 382] on th "Coalition Username" at bounding box center [135, 375] width 213 height 26
click at [724, 621] on button "Update Permission Auth Values →" at bounding box center [745, 621] width 149 height 17
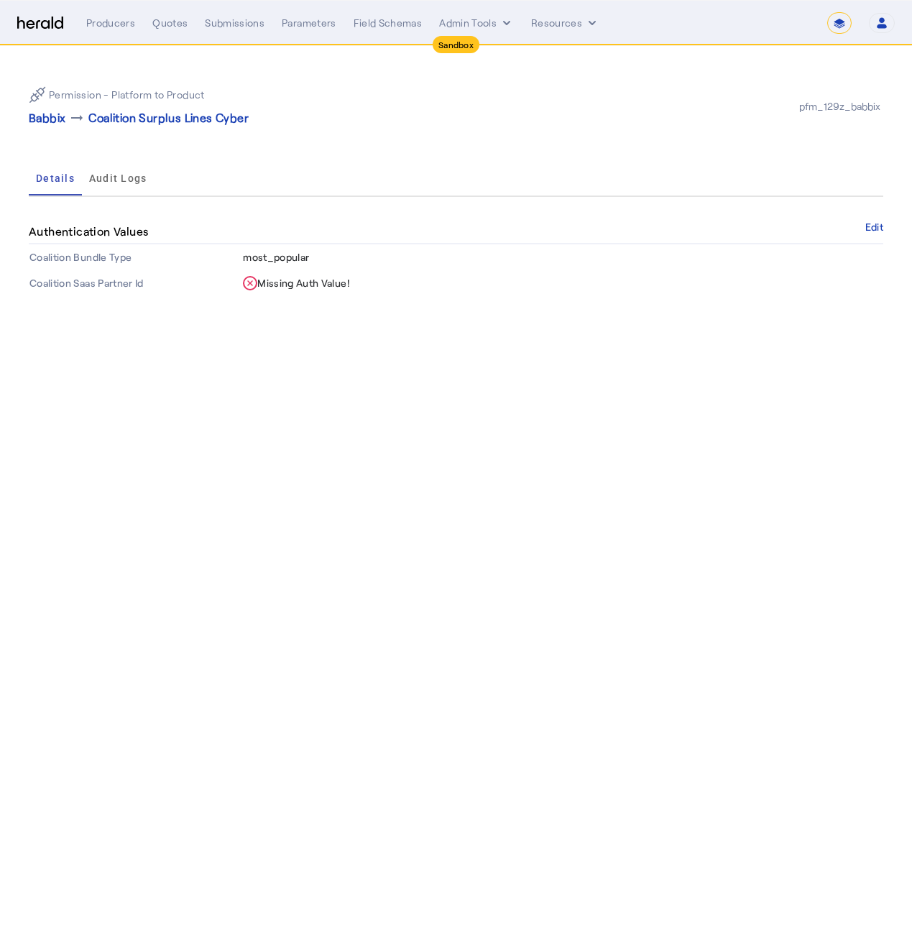
select select "pfm_129z_babbix"
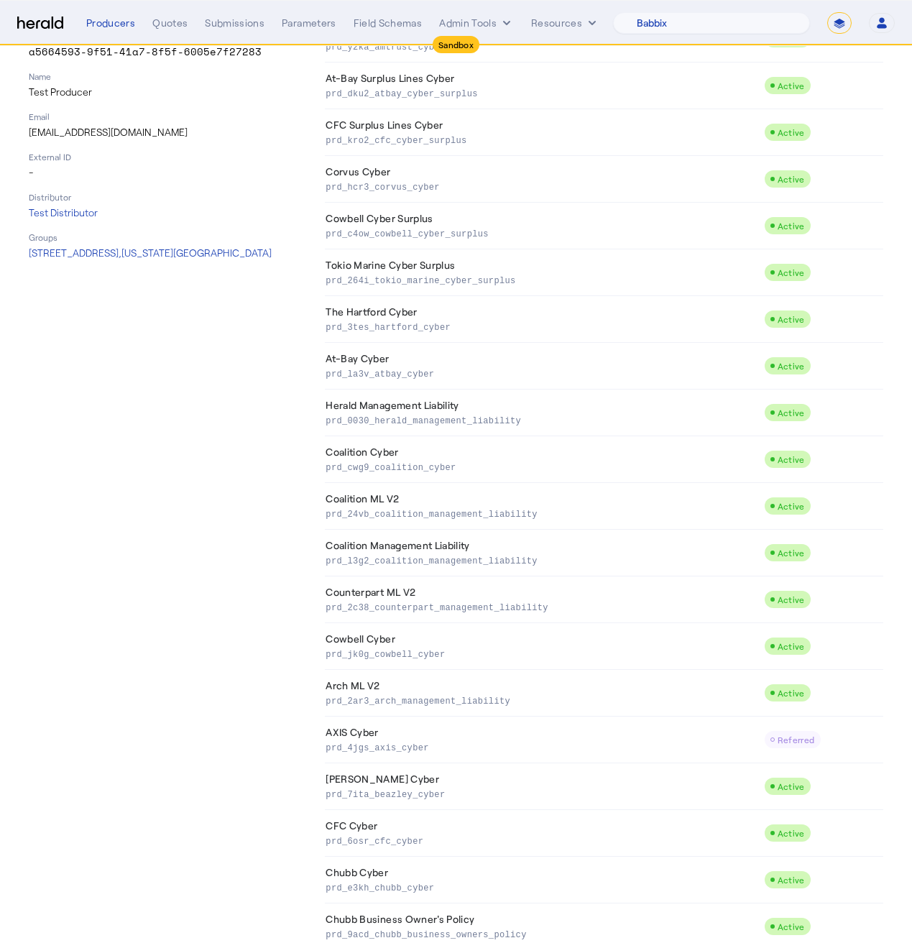
scroll to position [213, 0]
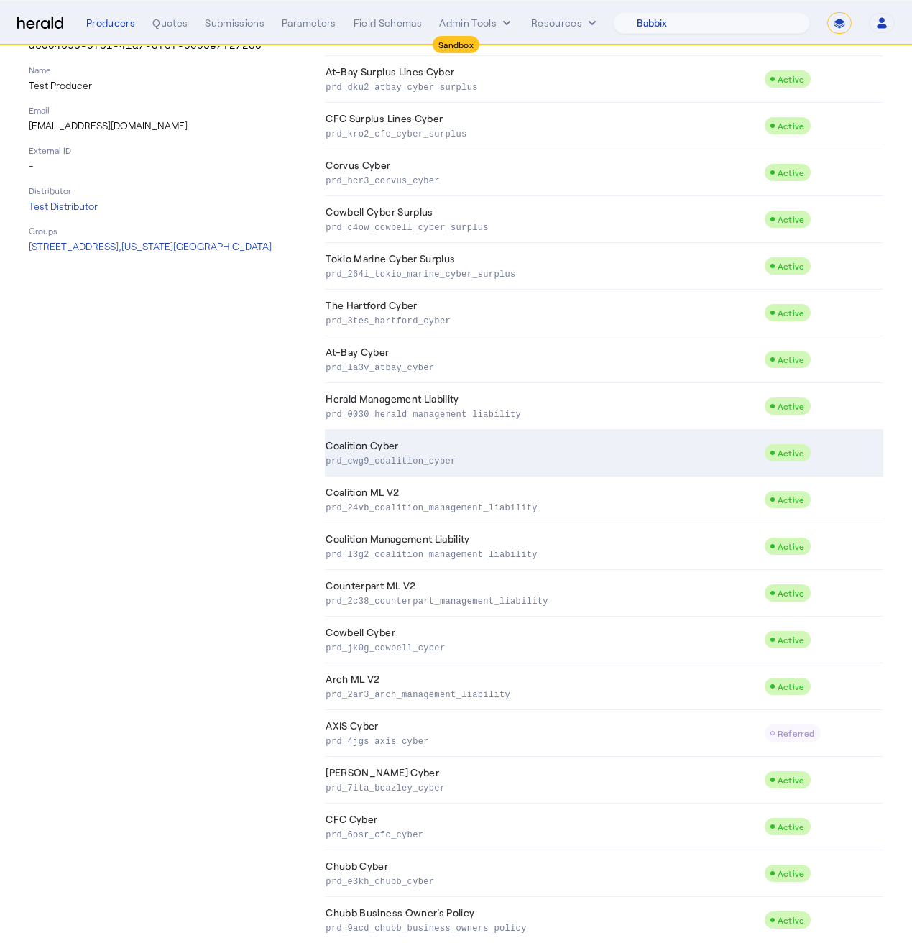
click at [617, 453] on p "prd_cwg9_coalition_cyber" at bounding box center [542, 460] width 432 height 14
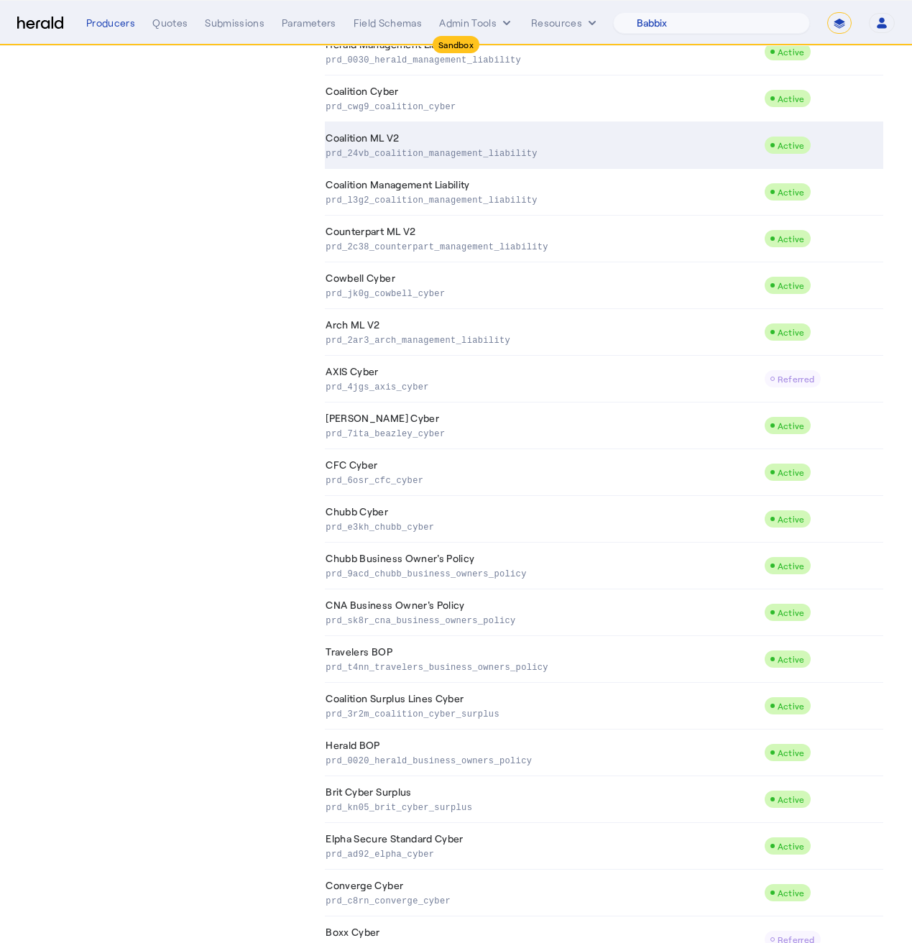
scroll to position [616, 0]
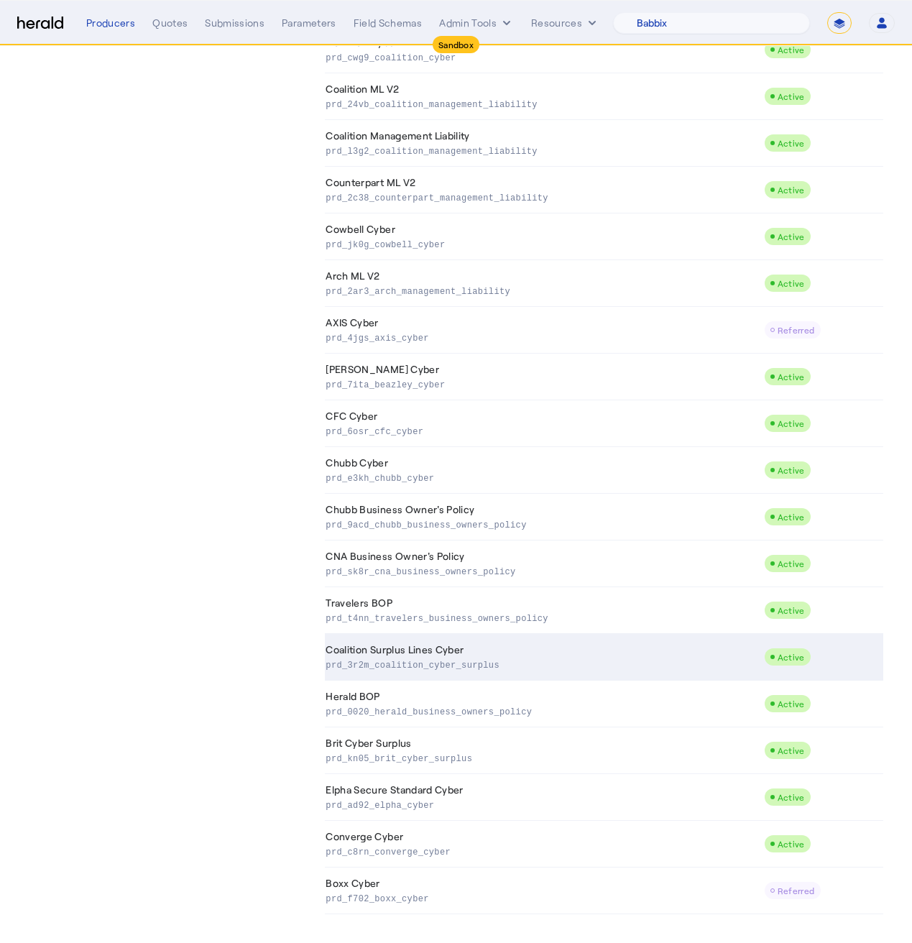
click at [433, 657] on p "prd_3r2m_coalition_cyber_surplus" at bounding box center [542, 664] width 432 height 14
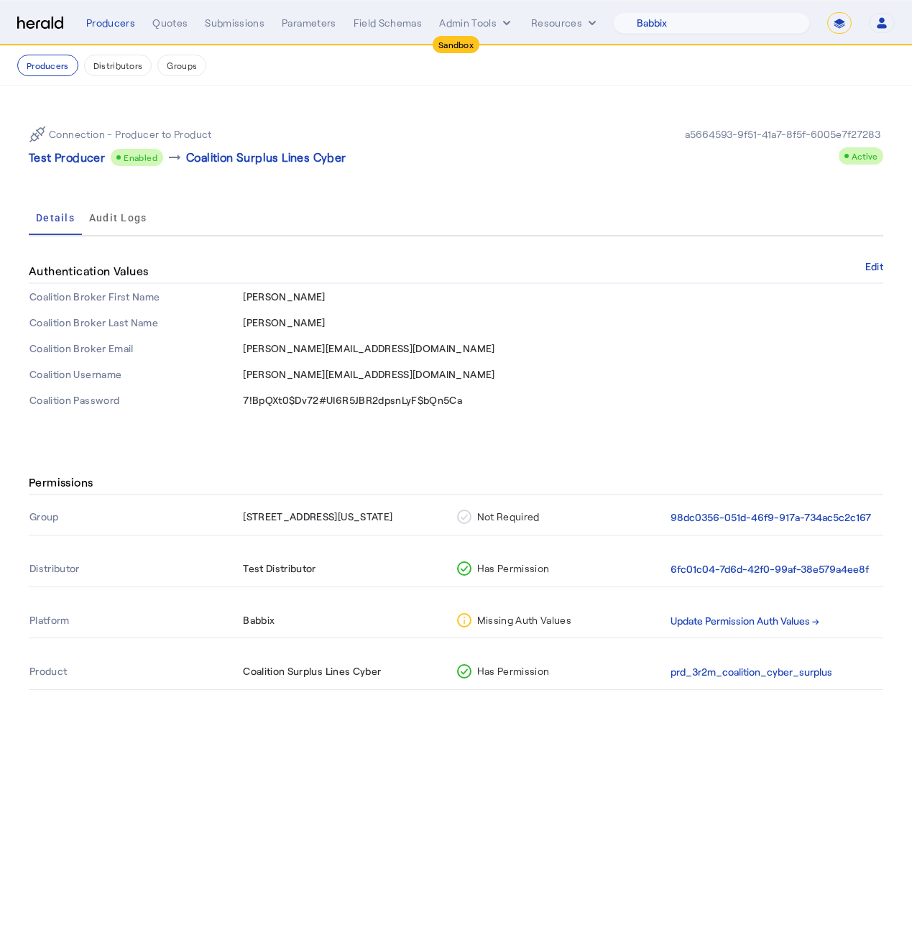
click at [508, 625] on div "Missing Auth Values" at bounding box center [560, 620] width 207 height 14
click at [716, 622] on button "Update Permission Auth Values →" at bounding box center [745, 621] width 149 height 17
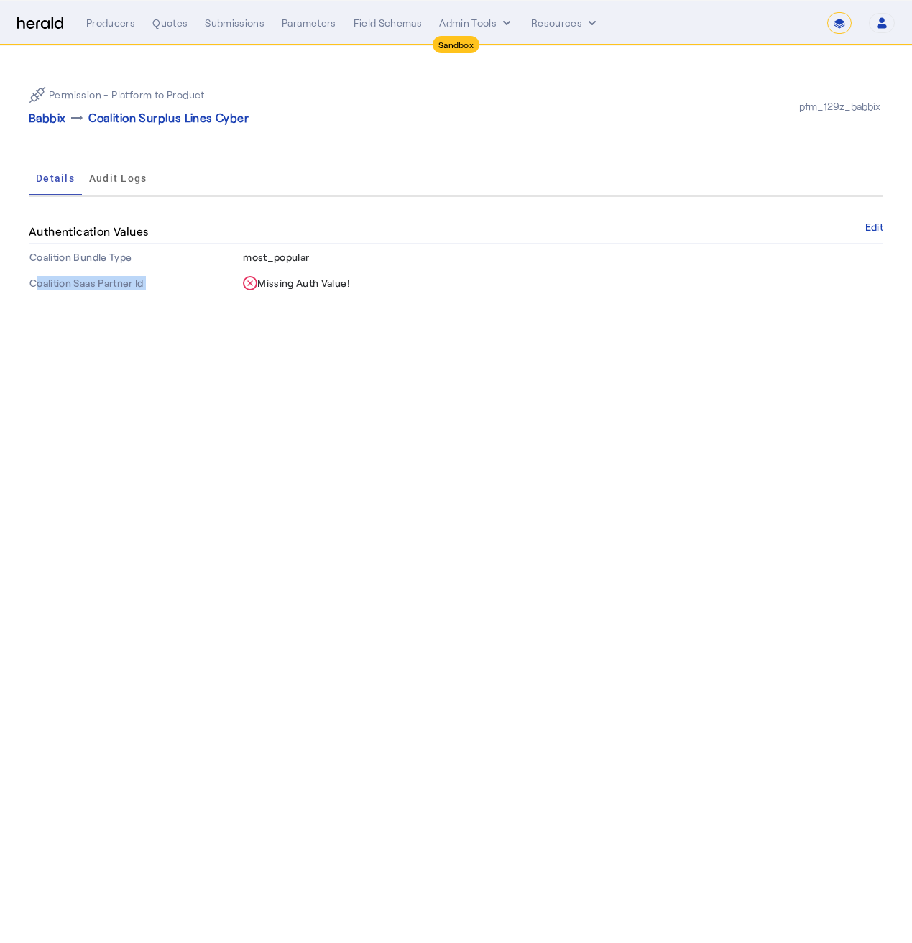
drag, startPoint x: 29, startPoint y: 284, endPoint x: 360, endPoint y: 281, distance: 330.6
click at [360, 281] on tr "Coalition Saas Partner Id Missing Auth Value!" at bounding box center [456, 283] width 855 height 26
click at [360, 281] on th "Missing Auth Value!" at bounding box center [562, 283] width 641 height 26
select select "pfm_129z_babbix"
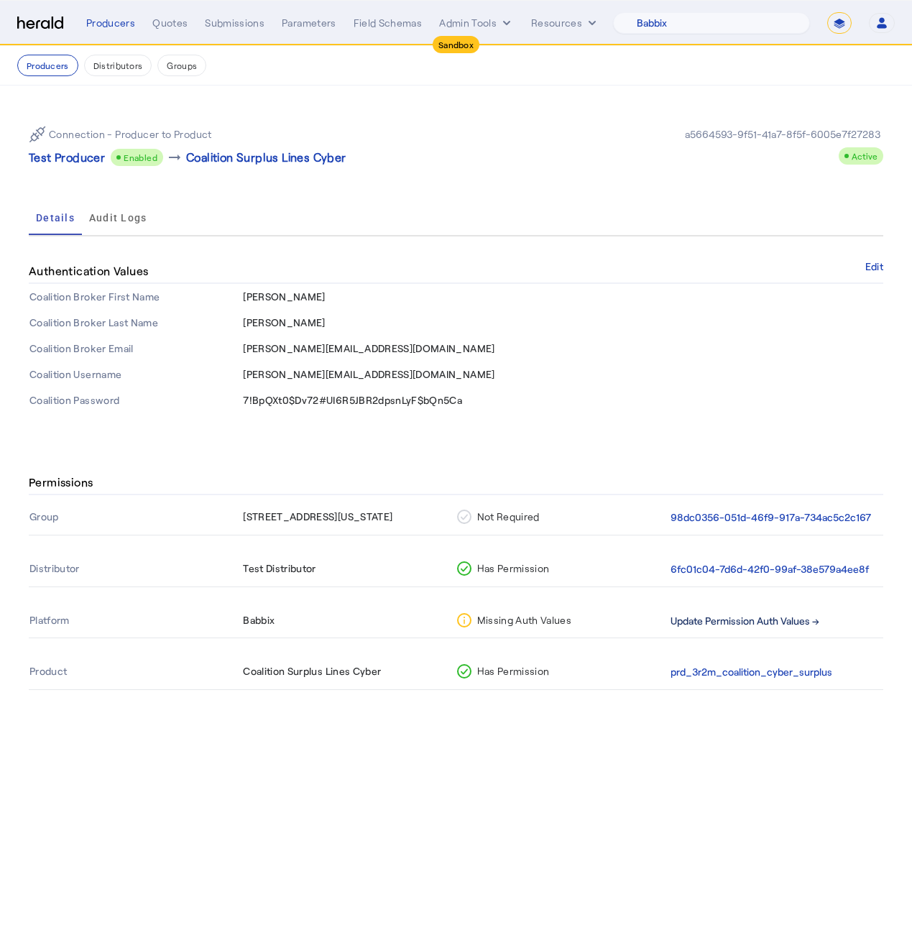
click at [762, 622] on button "Update Permission Auth Values →" at bounding box center [745, 621] width 149 height 17
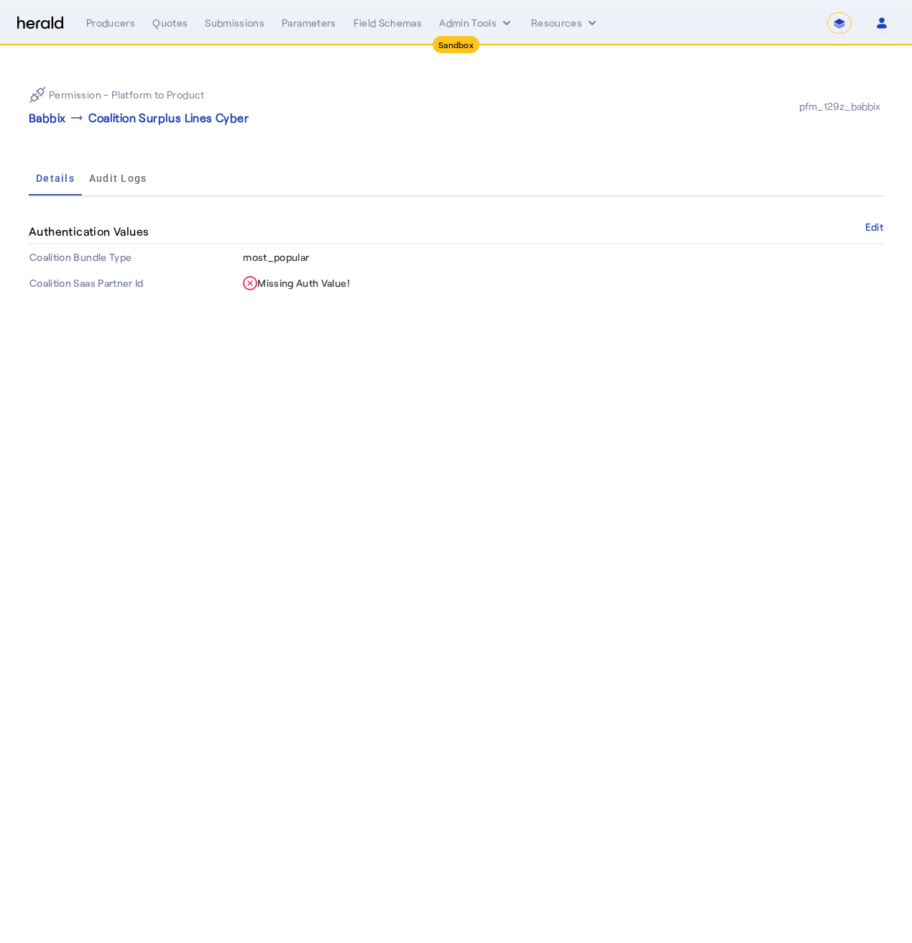
click at [112, 286] on th "Coalition Saas Partner Id" at bounding box center [135, 283] width 213 height 26
drag, startPoint x: 33, startPoint y: 284, endPoint x: 165, endPoint y: 294, distance: 131.9
click at [165, 294] on th "Coalition Saas Partner Id" at bounding box center [135, 283] width 213 height 26
click at [875, 10] on nav "**********" at bounding box center [456, 23] width 912 height 45
click at [837, 12] on select "**********" at bounding box center [839, 23] width 24 height 22
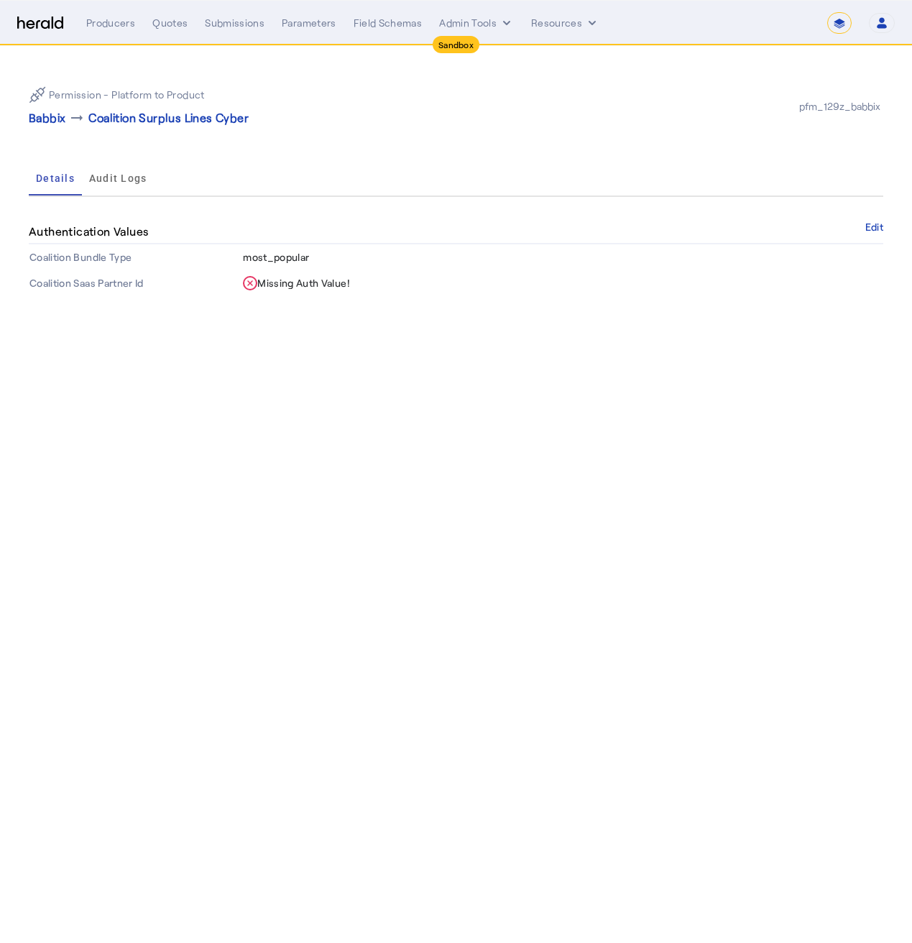
select select "**********"
click at [827, 12] on select "**********" at bounding box center [839, 23] width 24 height 22
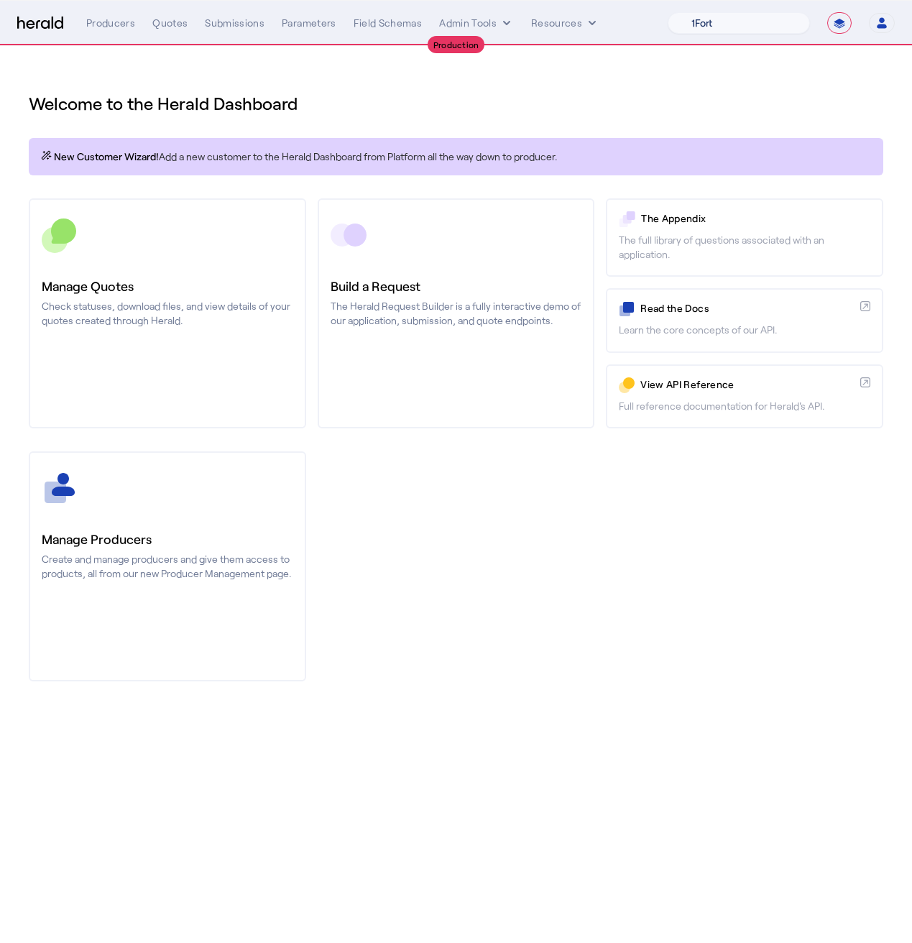
click at [723, 31] on select "1Fort Affinity Risk [PERSON_NAME] [PERSON_NAME] CRC Campus Coverage Citadel Fif…" at bounding box center [739, 23] width 142 height 22
select select "pfm_z9k1_growthmill"
click at [668, 12] on select "1Fort Affinity Risk [PERSON_NAME] [PERSON_NAME] CRC Campus Coverage Citadel Fif…" at bounding box center [739, 23] width 142 height 22
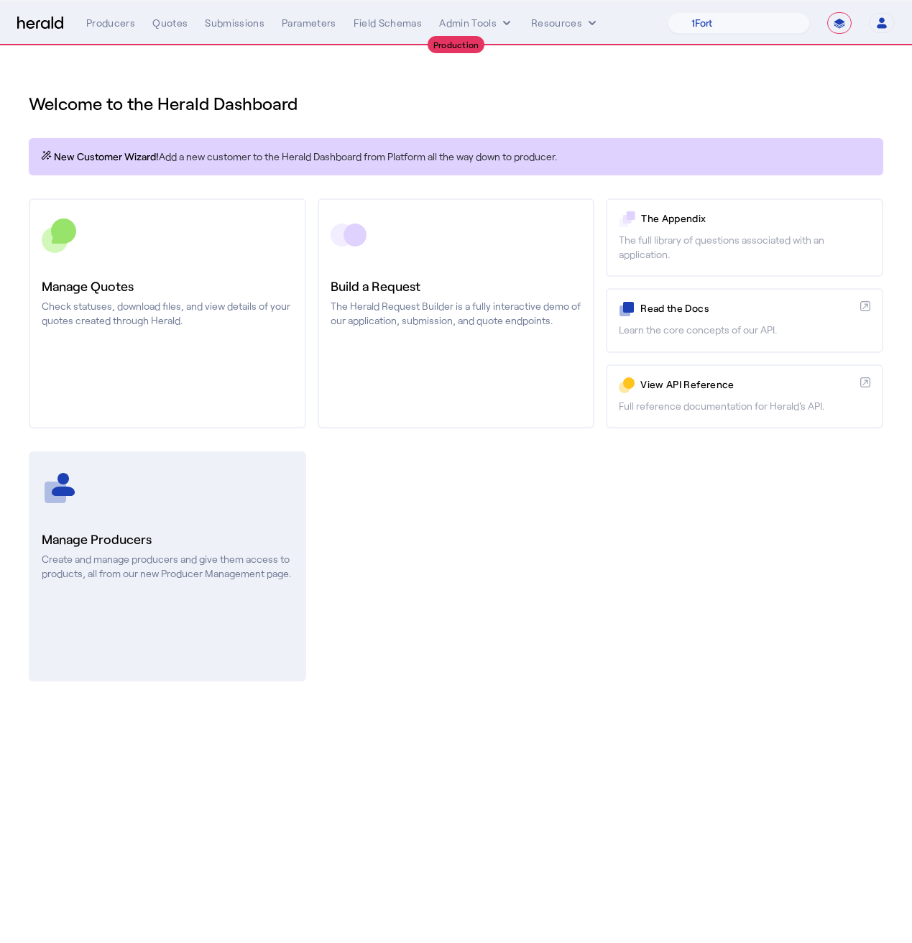
click at [142, 580] on p "Create and manage producers and give them access to products, all from our new …" at bounding box center [168, 566] width 252 height 29
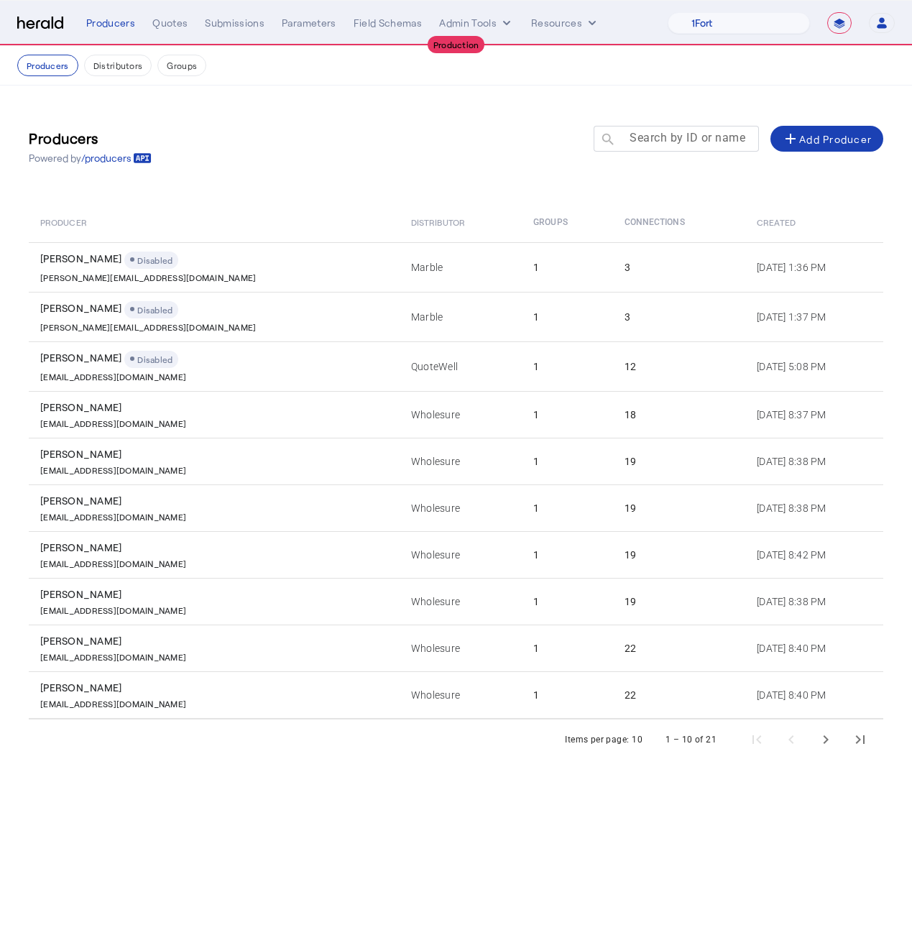
click at [711, 139] on mat-label "Search by ID or name" at bounding box center [688, 138] width 116 height 14
click at [711, 139] on input "Search by ID or name" at bounding box center [682, 137] width 129 height 17
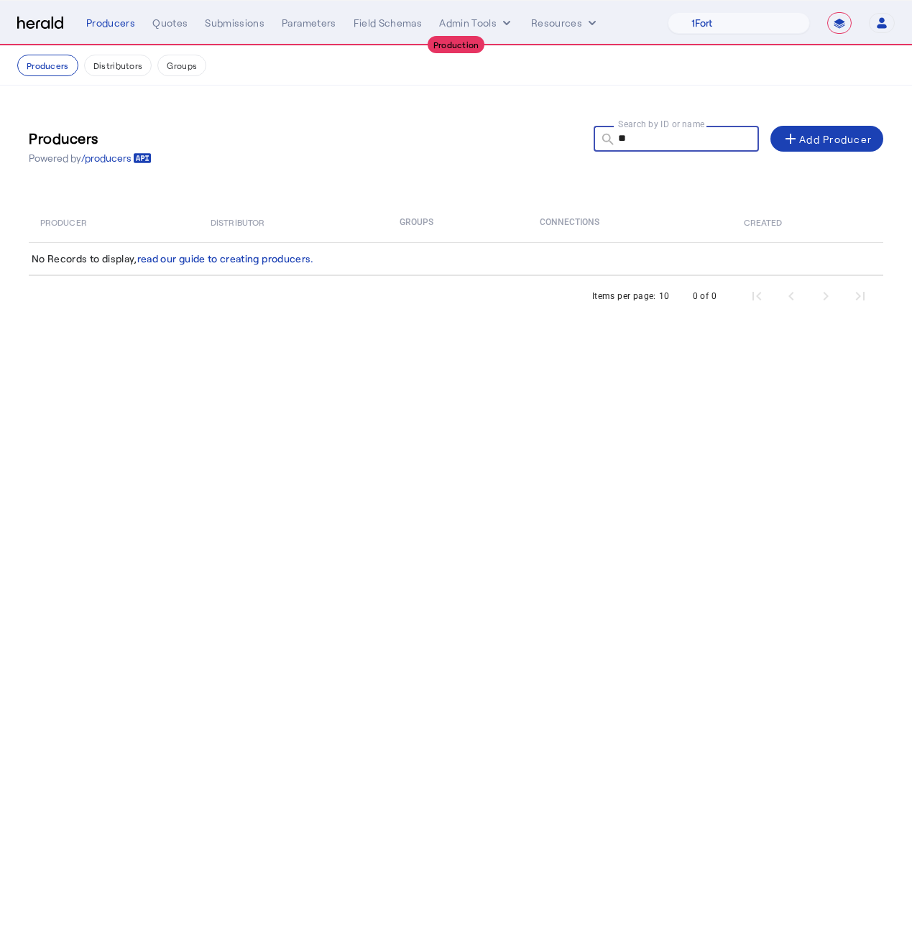
type input "*"
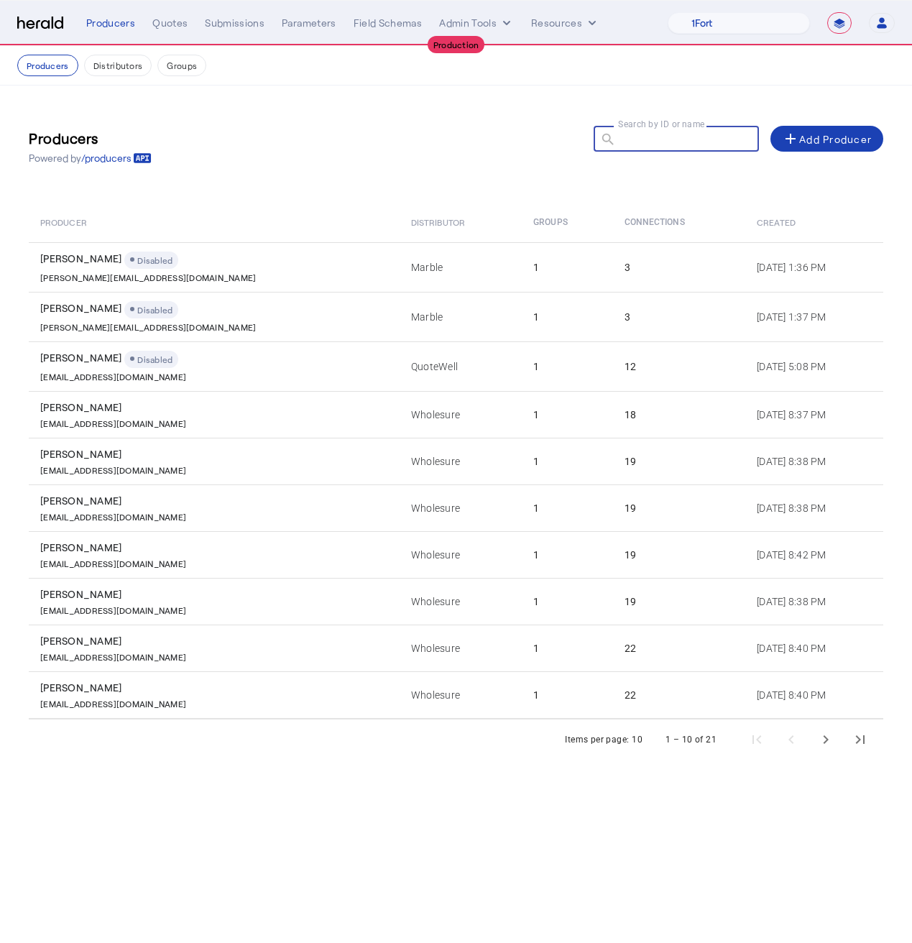
type input "*"
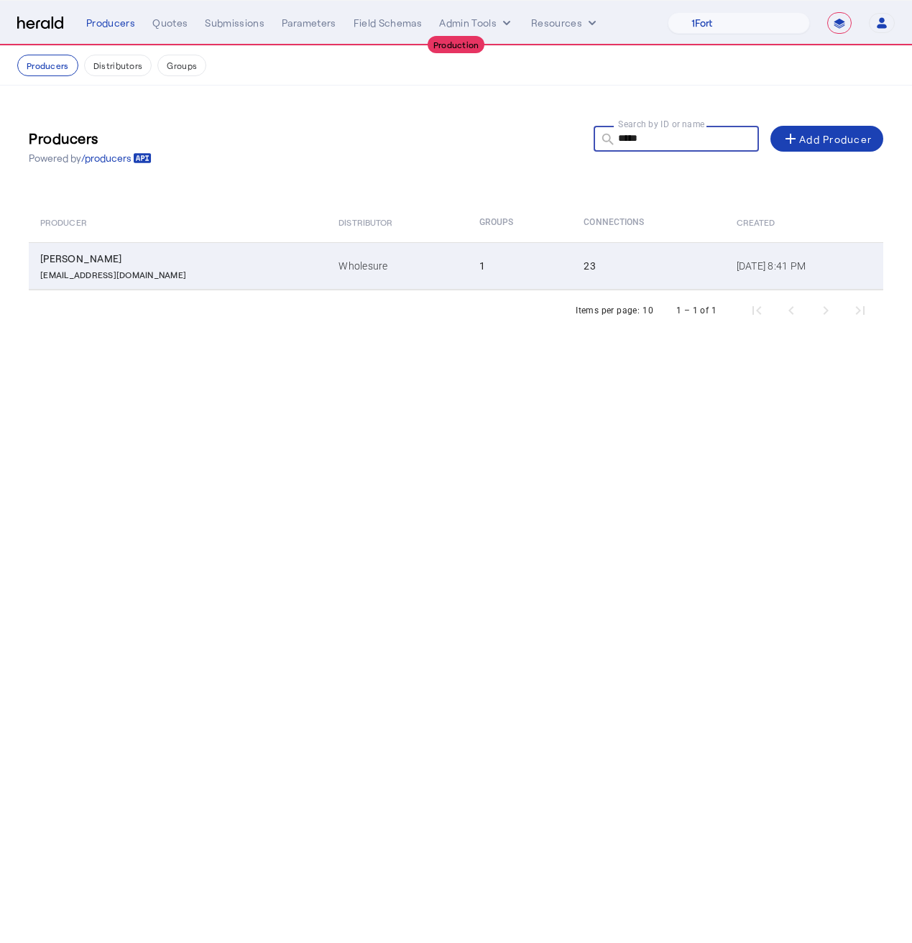
type input "*****"
click at [364, 269] on td "Wholesure" at bounding box center [397, 265] width 141 height 47
